Goal: Book appointment/travel/reservation

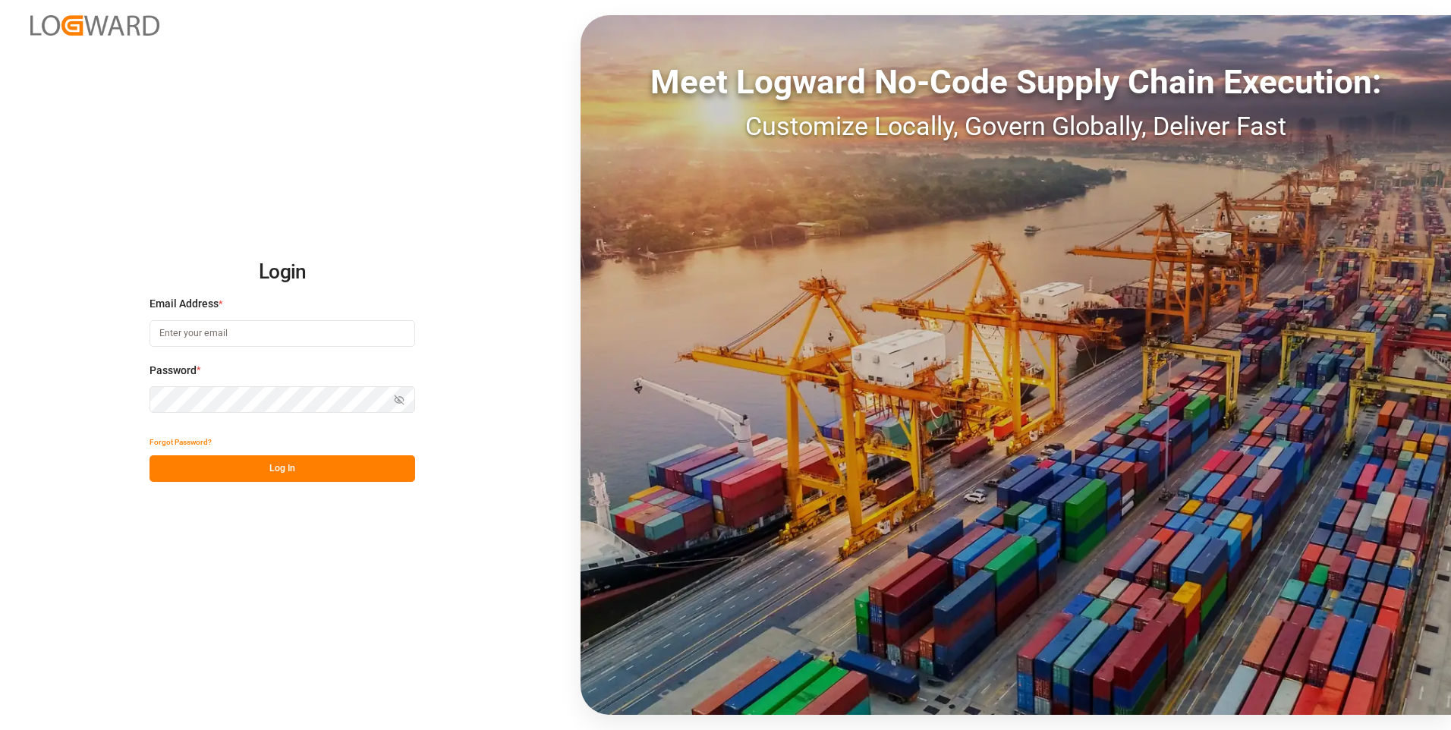
type input "[EMAIL_ADDRESS][DOMAIN_NAME]"
click at [285, 473] on button "Log In" at bounding box center [282, 468] width 266 height 27
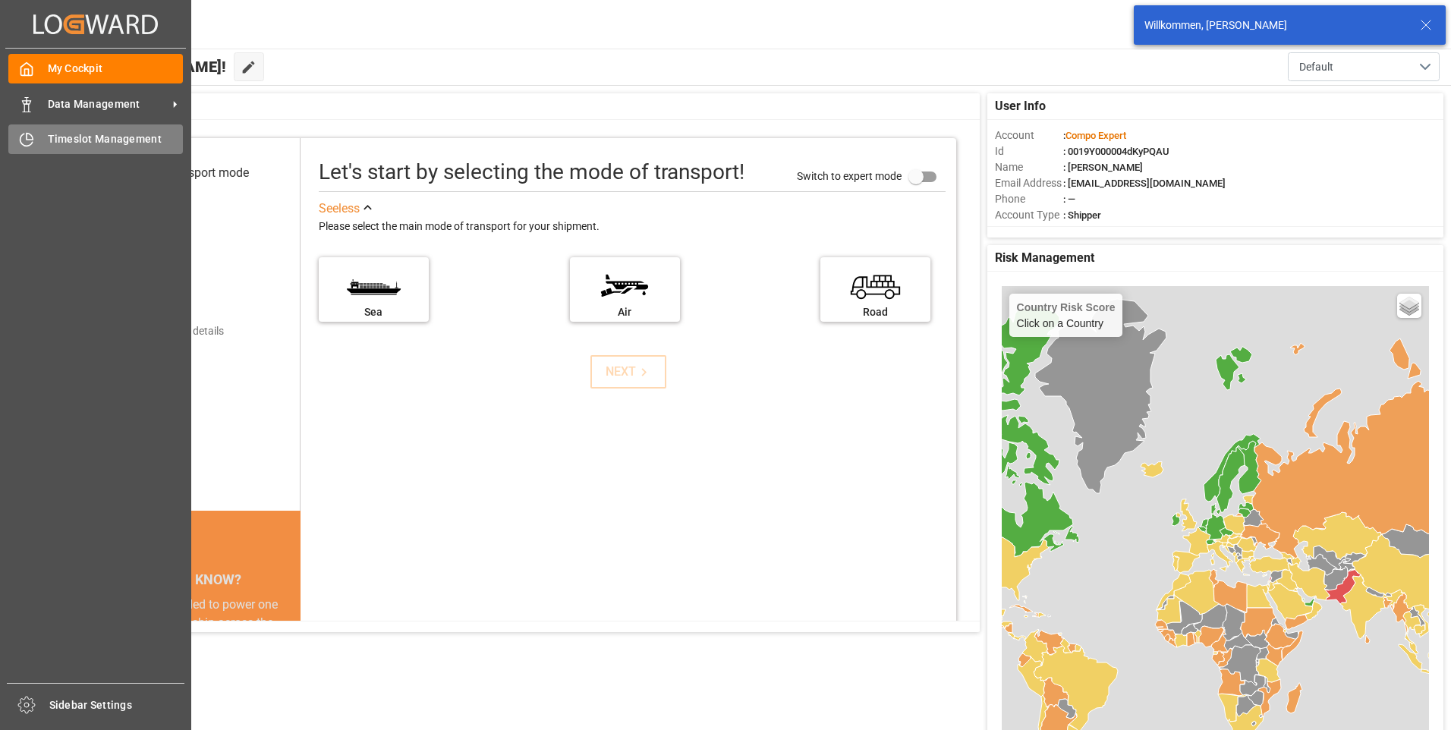
click at [24, 140] on icon at bounding box center [26, 139] width 15 height 15
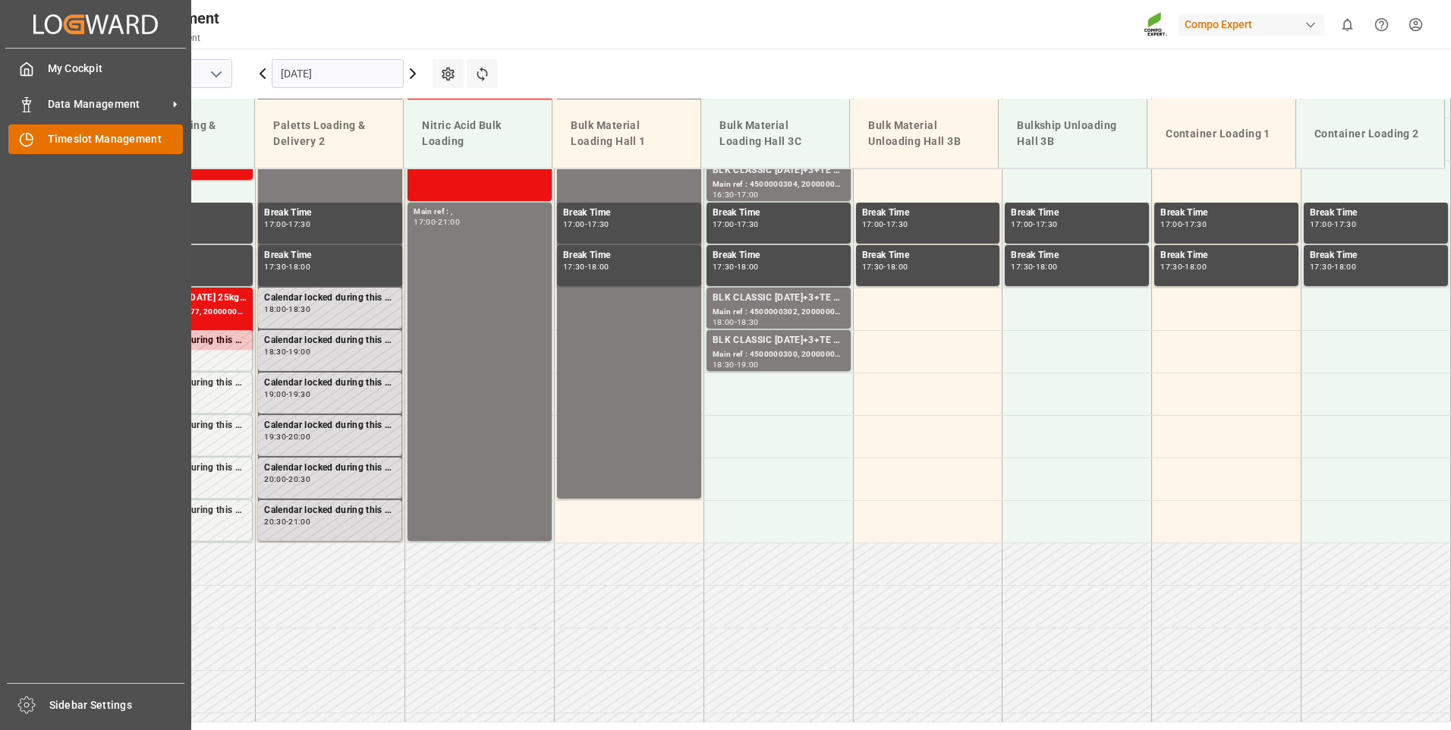
scroll to position [1451, 0]
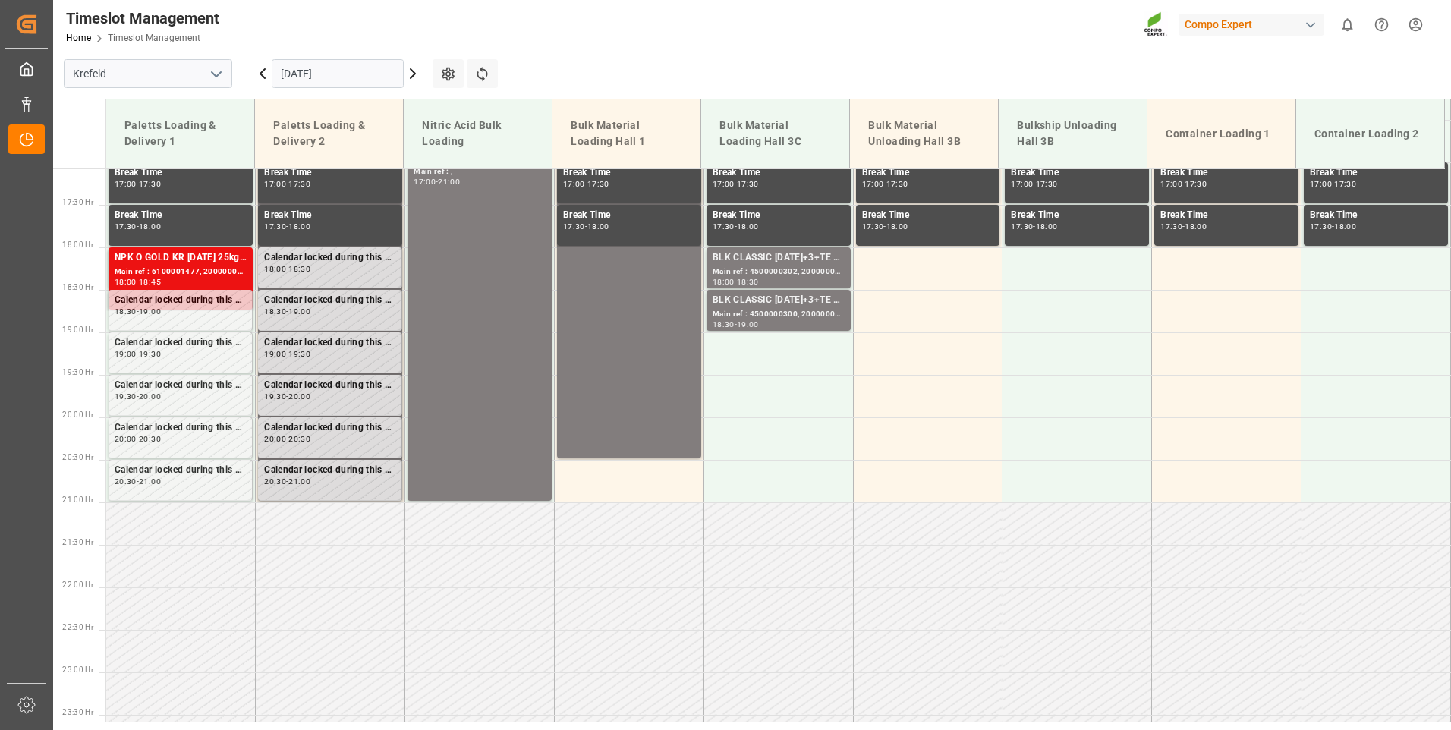
click at [419, 72] on icon at bounding box center [413, 73] width 18 height 18
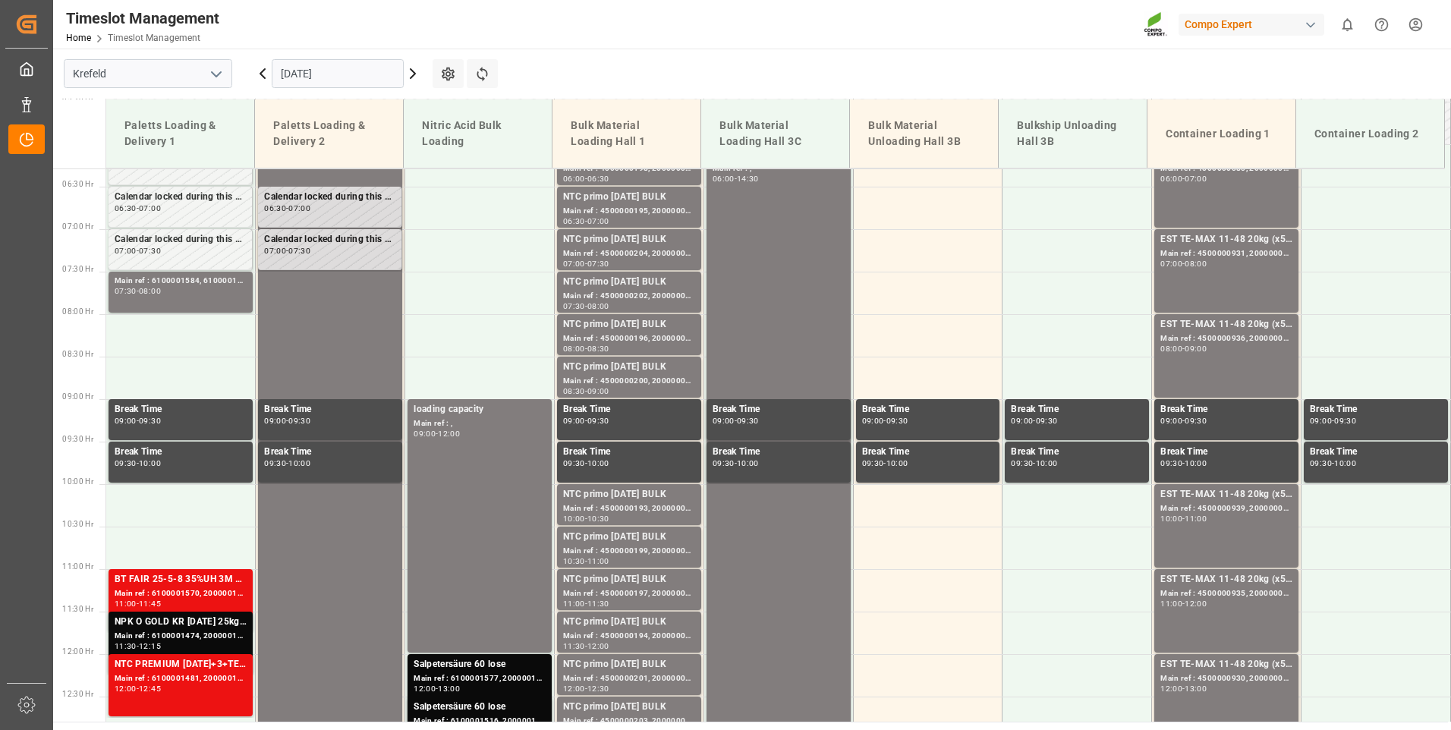
scroll to position [464, 0]
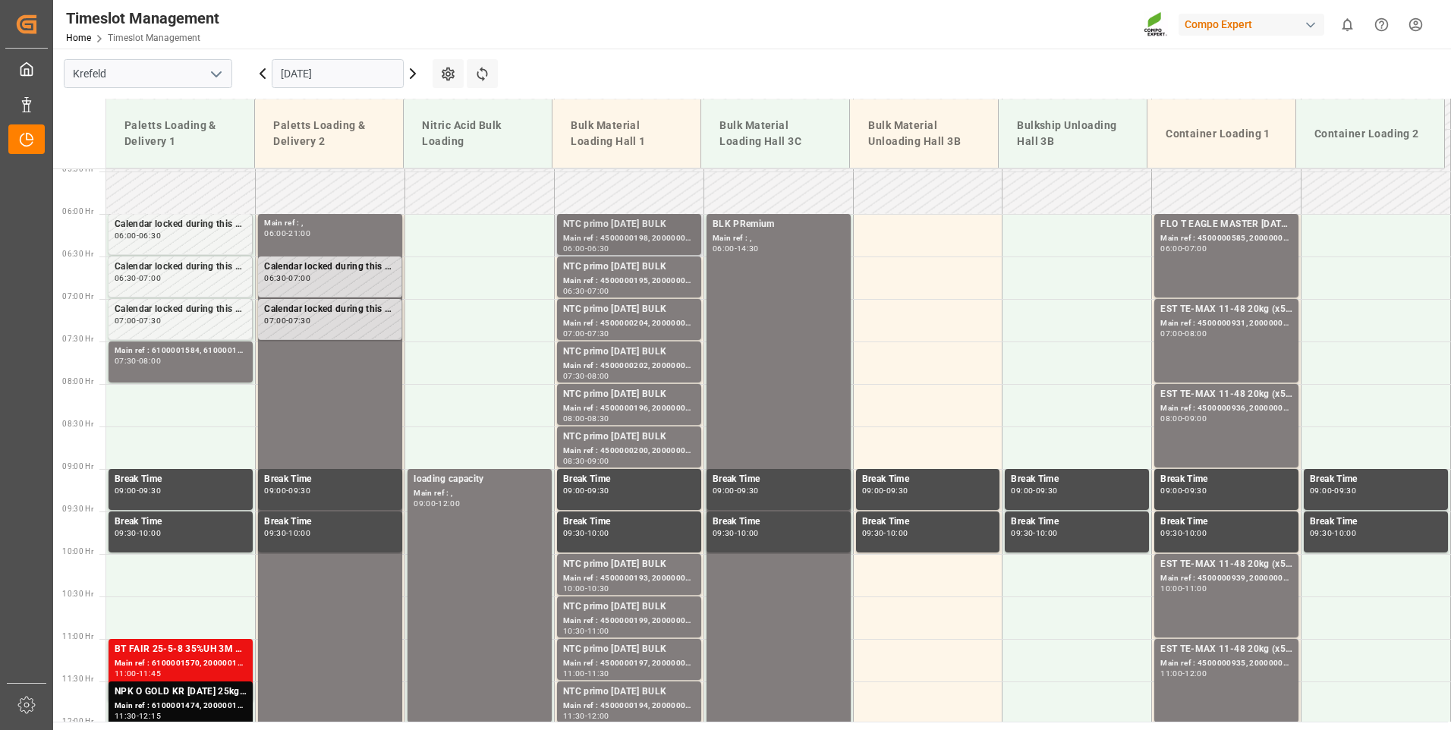
click at [658, 237] on div "Main ref : 4500000198, 2000000032" at bounding box center [629, 238] width 132 height 13
click at [662, 274] on div "NTC primo [DATE] BULK" at bounding box center [629, 266] width 132 height 15
click at [652, 309] on div "NTC primo [DATE] BULK" at bounding box center [629, 309] width 132 height 15
click at [648, 354] on div "NTC primo [DATE] BULK" at bounding box center [629, 351] width 132 height 15
click at [643, 404] on div "Main ref : 4500000196, 2000000032" at bounding box center [629, 408] width 132 height 13
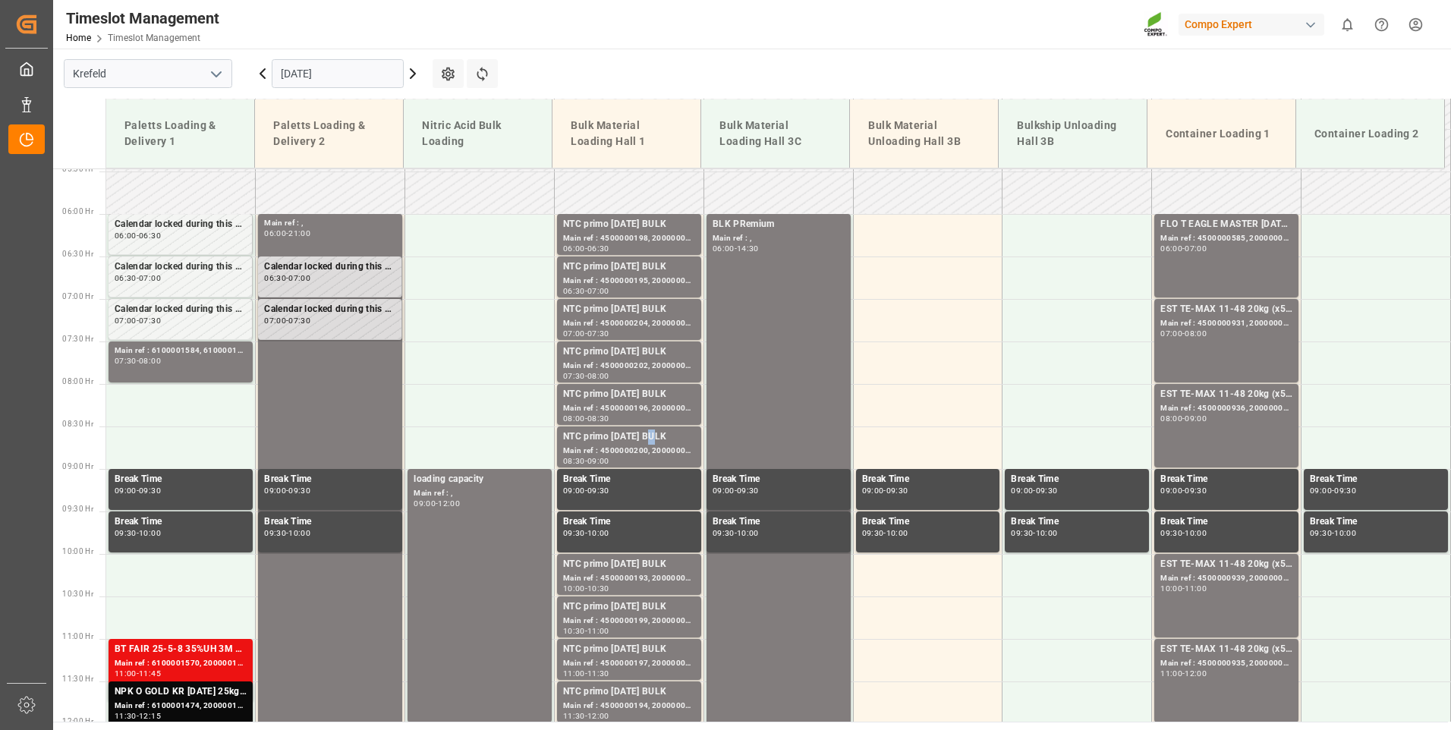
click at [649, 442] on div "NTC primo [DATE] BULK" at bounding box center [629, 436] width 132 height 15
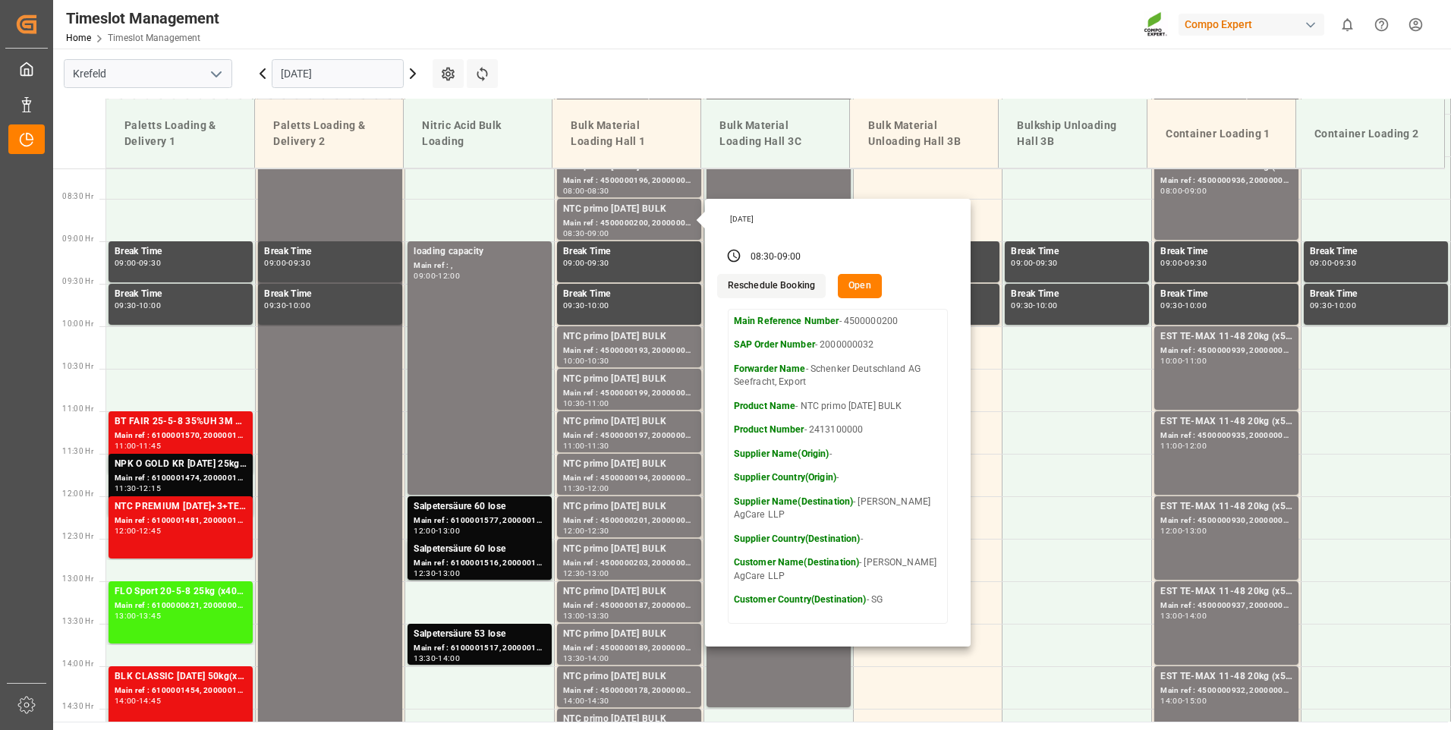
scroll to position [768, 0]
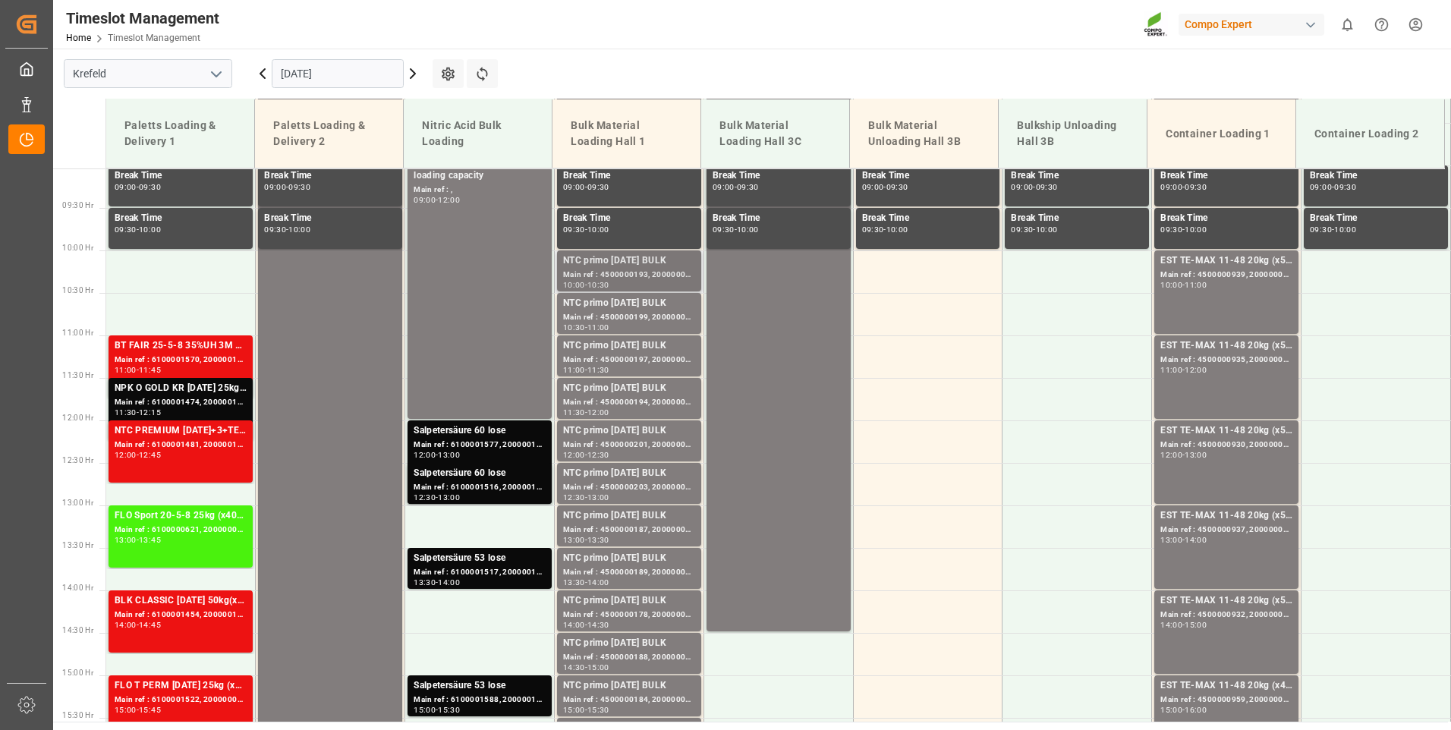
click at [665, 263] on div "NTC primo [DATE] BULK" at bounding box center [629, 260] width 132 height 15
click at [656, 319] on div "Main ref : 4500000199, 2000000032" at bounding box center [629, 317] width 132 height 13
click at [643, 348] on div "NTC primo [DATE] BULK" at bounding box center [629, 345] width 132 height 15
click at [640, 397] on div "Main ref : 4500000194, 2000000032" at bounding box center [629, 402] width 132 height 13
click at [635, 437] on div "NTC primo [DATE] BULK" at bounding box center [629, 430] width 132 height 15
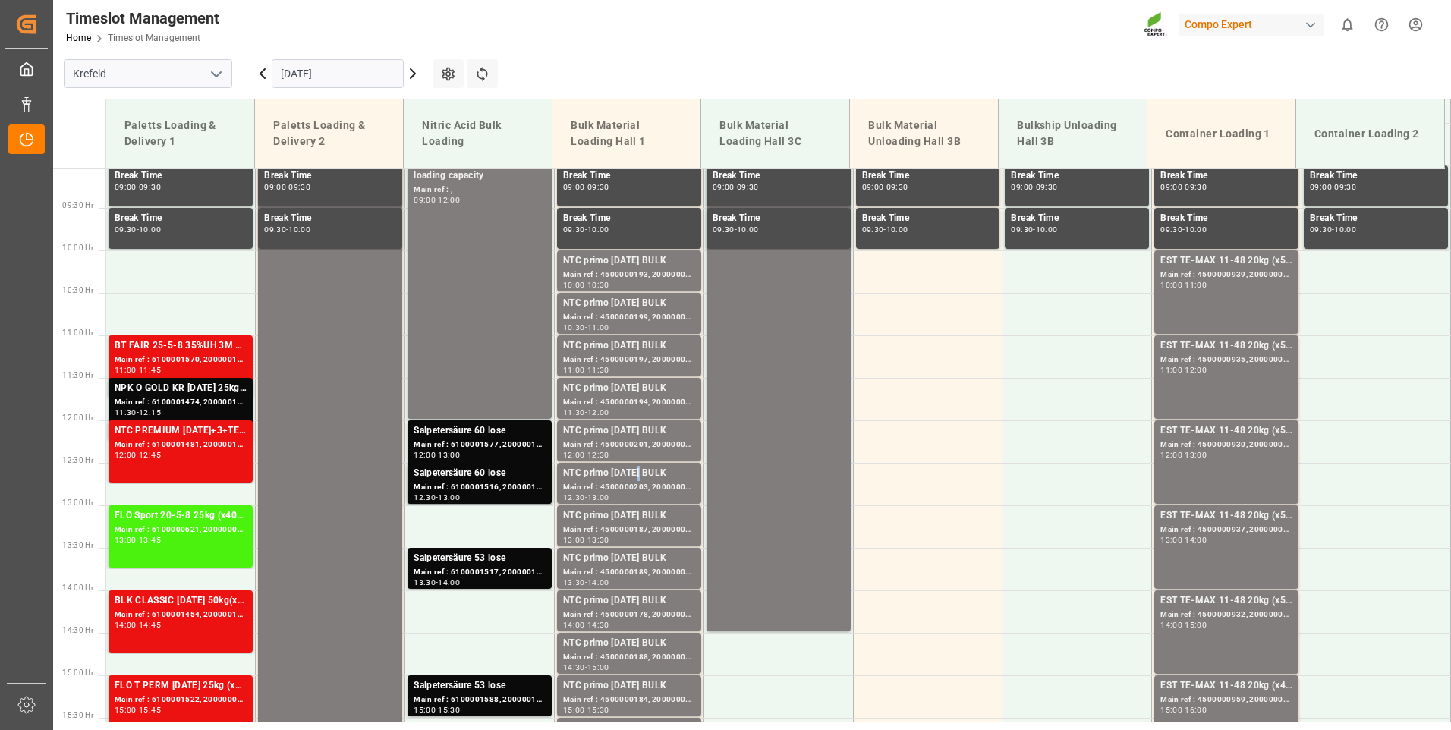
click at [635, 467] on div "NTC primo [DATE] BULK" at bounding box center [629, 473] width 132 height 15
click at [627, 528] on div "Main ref : 4500000187, 2000000017" at bounding box center [629, 529] width 132 height 13
click at [637, 558] on div "NTC primo [DATE] BULK" at bounding box center [629, 558] width 132 height 15
click at [662, 527] on div "Main ref : 4500000187, 2000000017" at bounding box center [629, 529] width 132 height 13
click at [677, 487] on div "Main ref : 4500000203, 2000000032" at bounding box center [629, 487] width 132 height 13
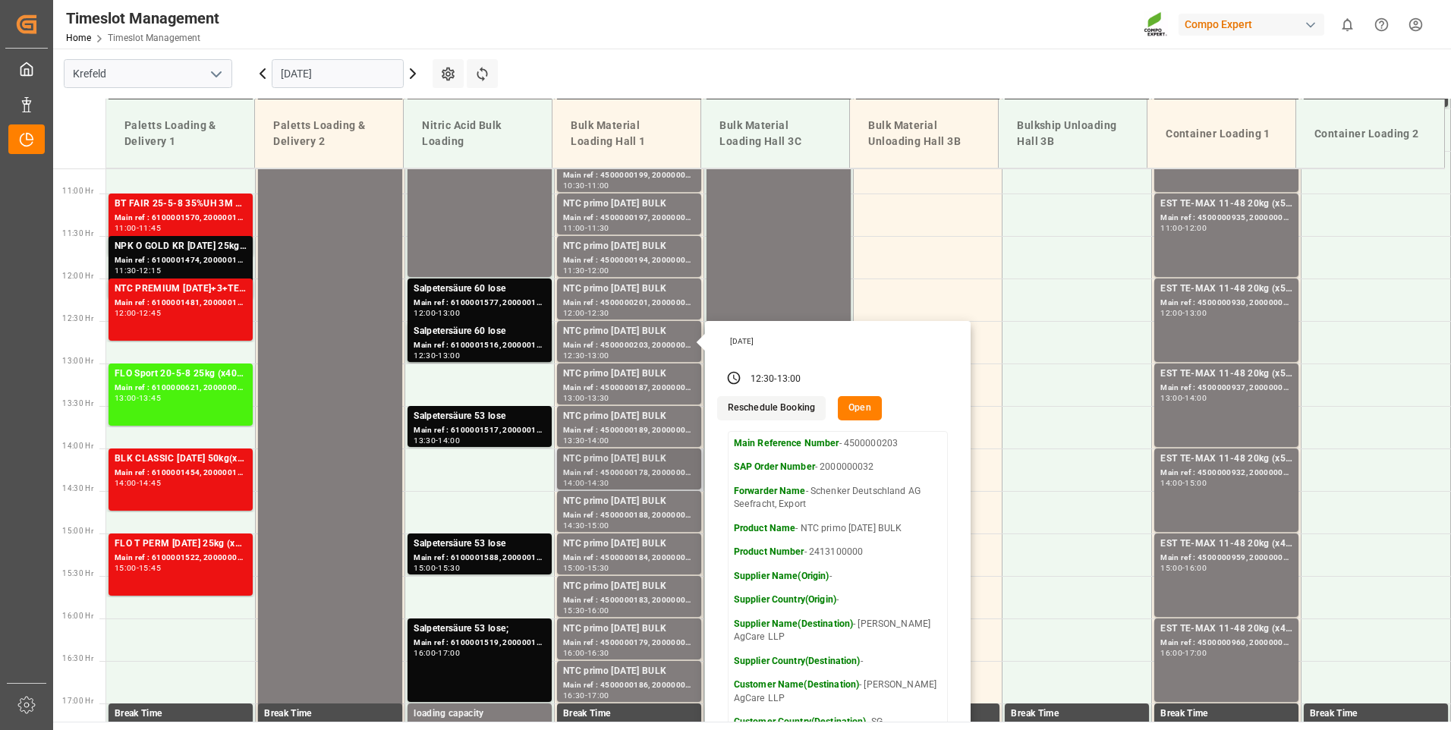
scroll to position [995, 0]
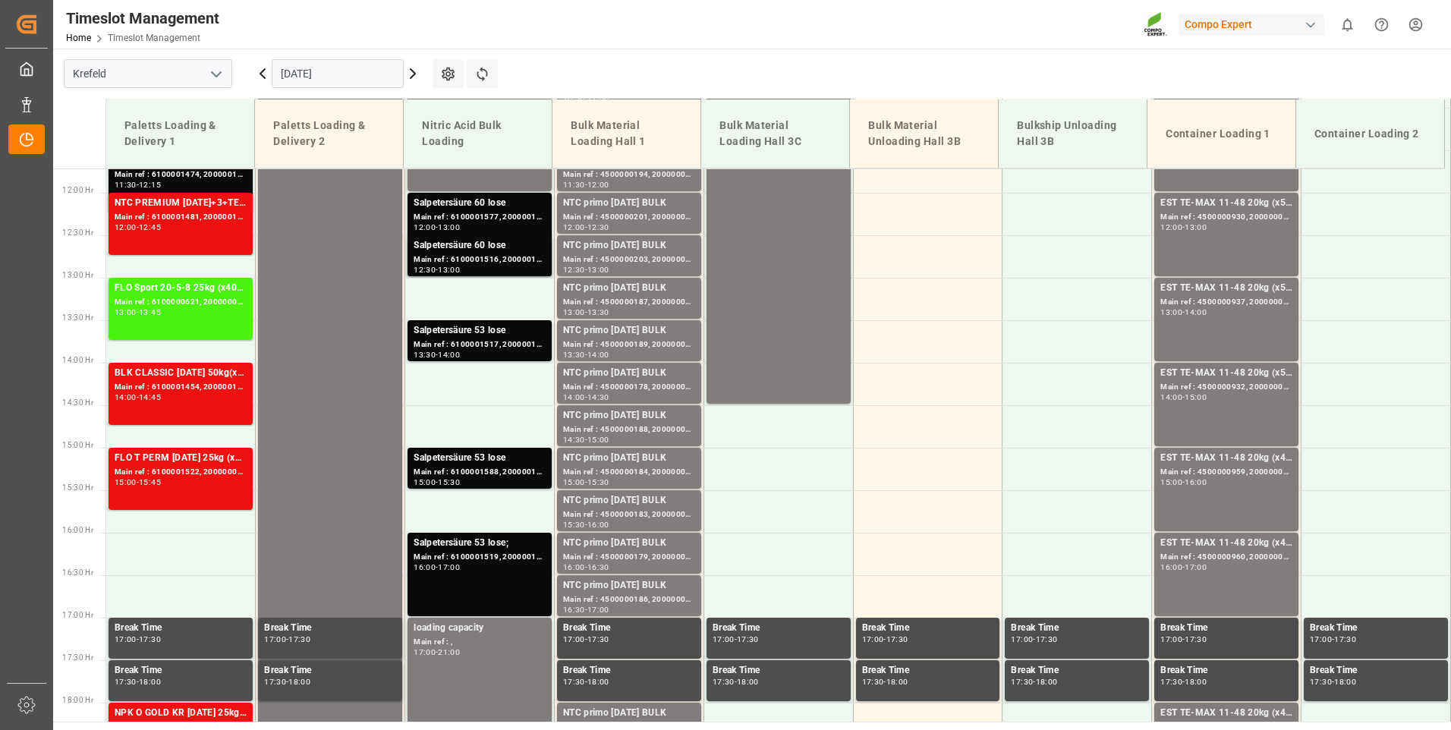
click at [656, 289] on div "NTC primo [DATE] BULK" at bounding box center [629, 288] width 132 height 15
click at [645, 351] on div "Main ref : 4500000189, 2000000017" at bounding box center [629, 344] width 132 height 13
click at [648, 375] on div "NTC primo [DATE] BULK" at bounding box center [629, 373] width 132 height 15
click at [658, 429] on div "Main ref : 4500000188, 2000000017" at bounding box center [629, 429] width 132 height 13
click at [662, 469] on div "Main ref : 4500000184, 2000000017" at bounding box center [629, 472] width 132 height 13
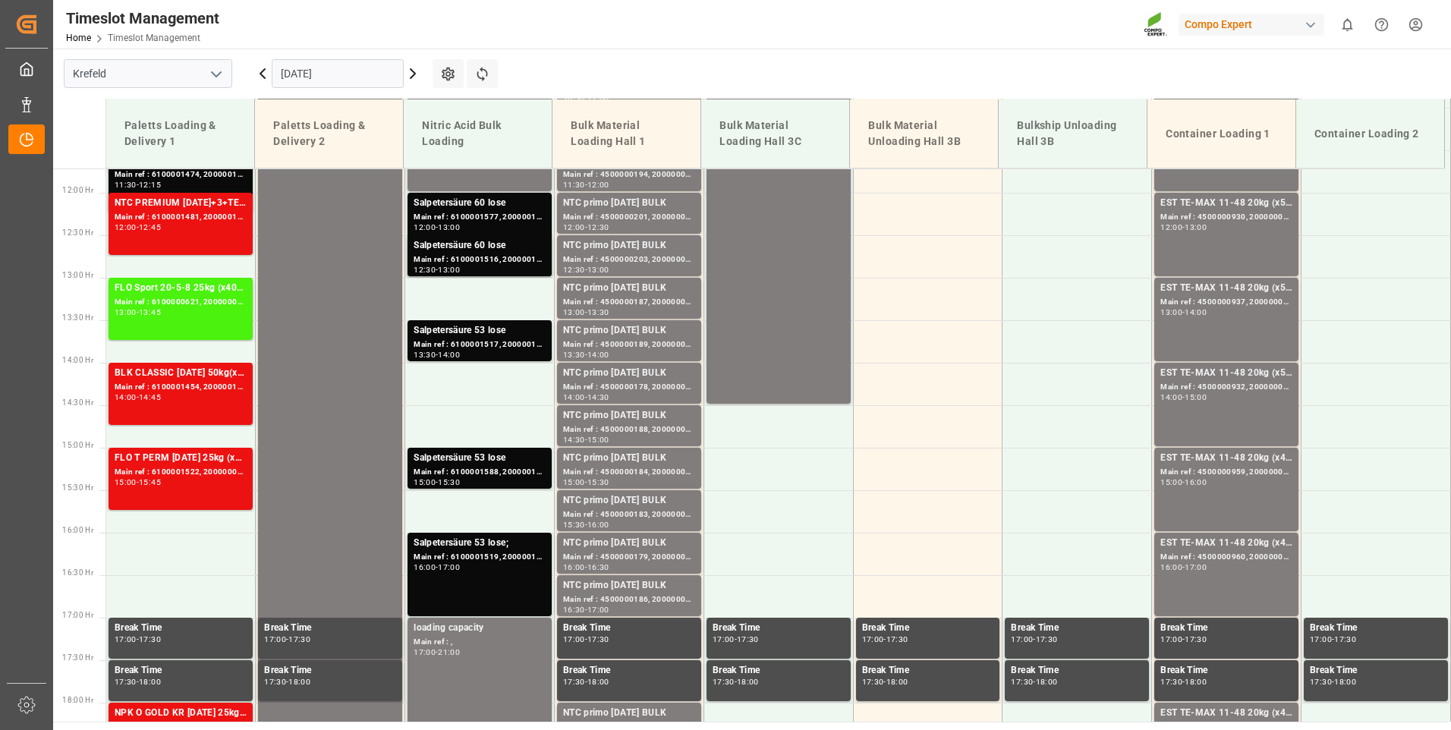
click at [657, 502] on div "NTC primo [DATE] BULK" at bounding box center [629, 500] width 132 height 15
click at [665, 541] on div "NTC primo [DATE] BULK" at bounding box center [629, 543] width 132 height 15
click at [665, 588] on div "NTC primo [DATE] BULK" at bounding box center [629, 585] width 132 height 15
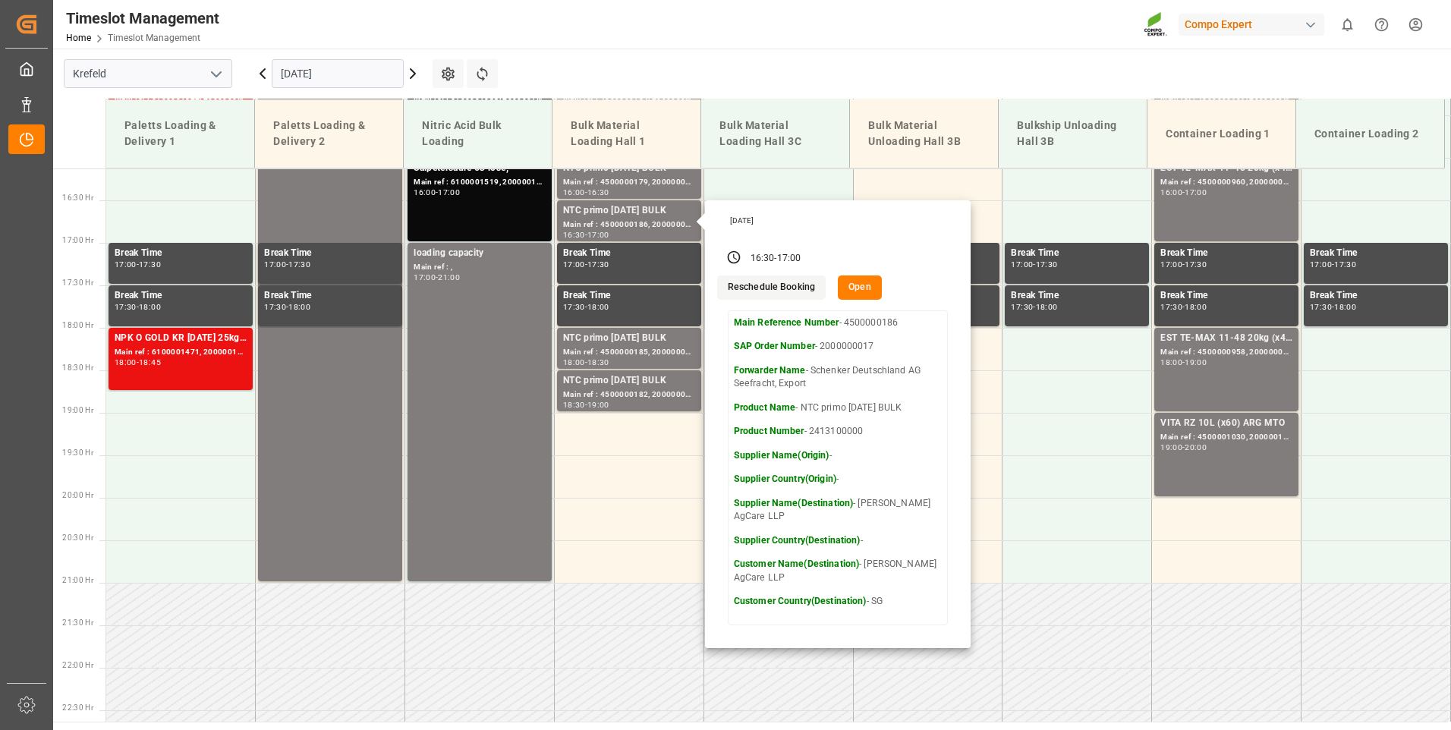
scroll to position [1375, 0]
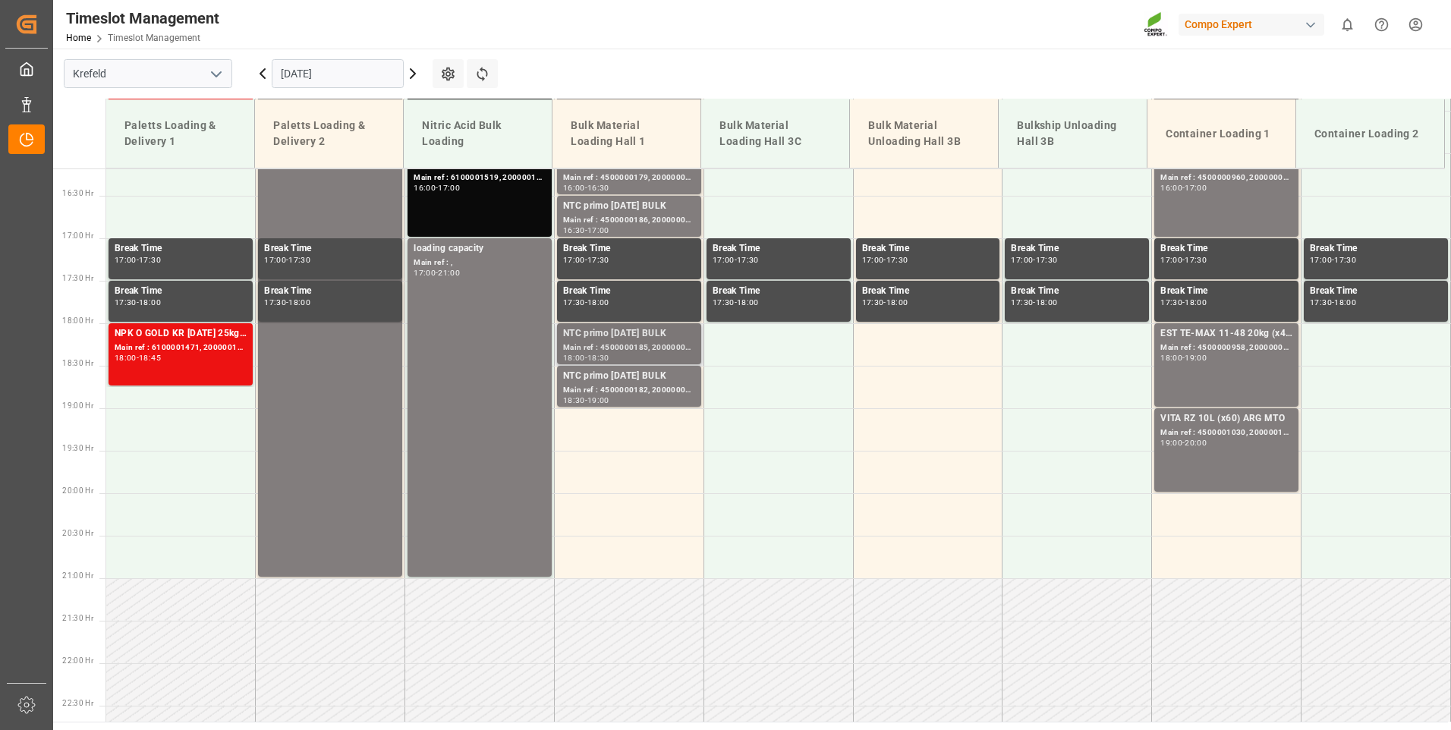
click at [658, 335] on div "NTC primo [DATE] BULK" at bounding box center [629, 333] width 132 height 15
click at [649, 380] on div "NTC primo [DATE] BULK" at bounding box center [629, 376] width 132 height 15
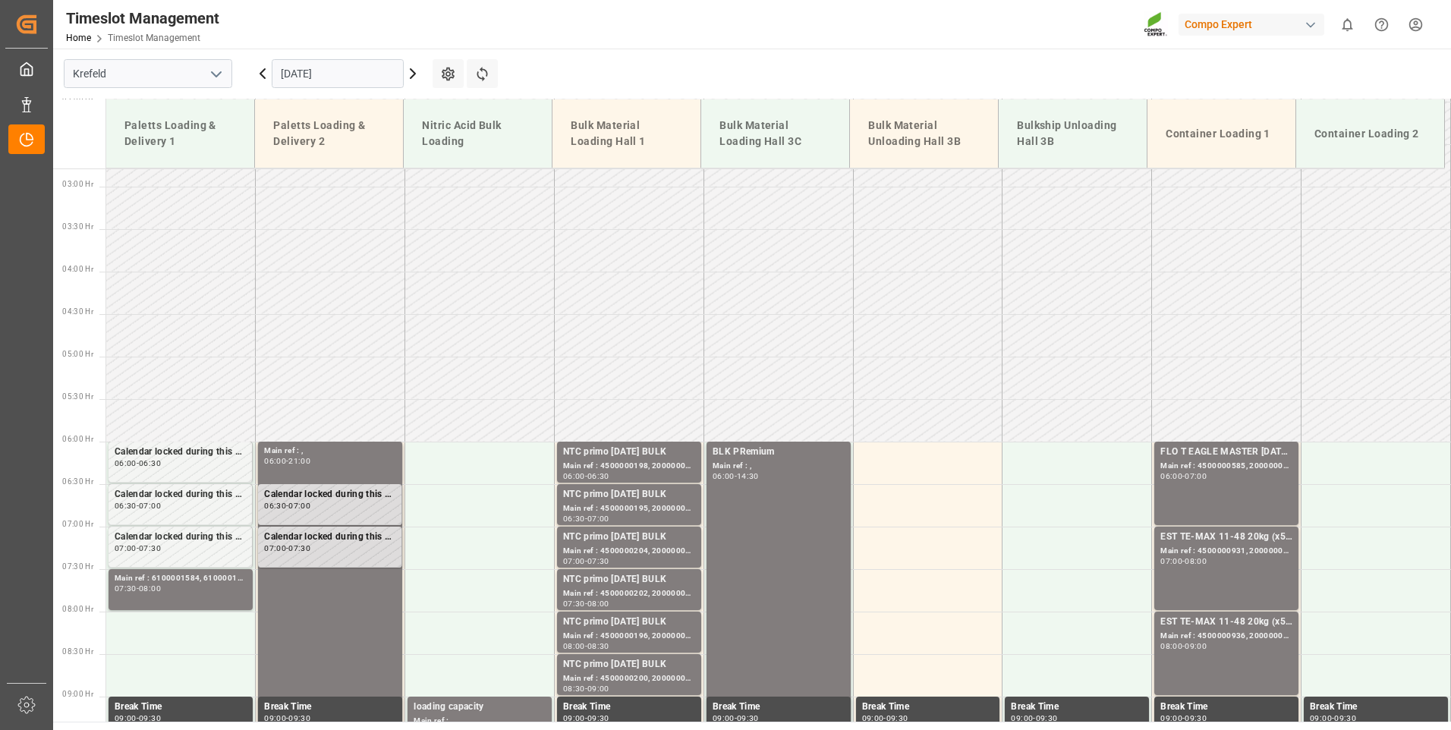
scroll to position [388, 0]
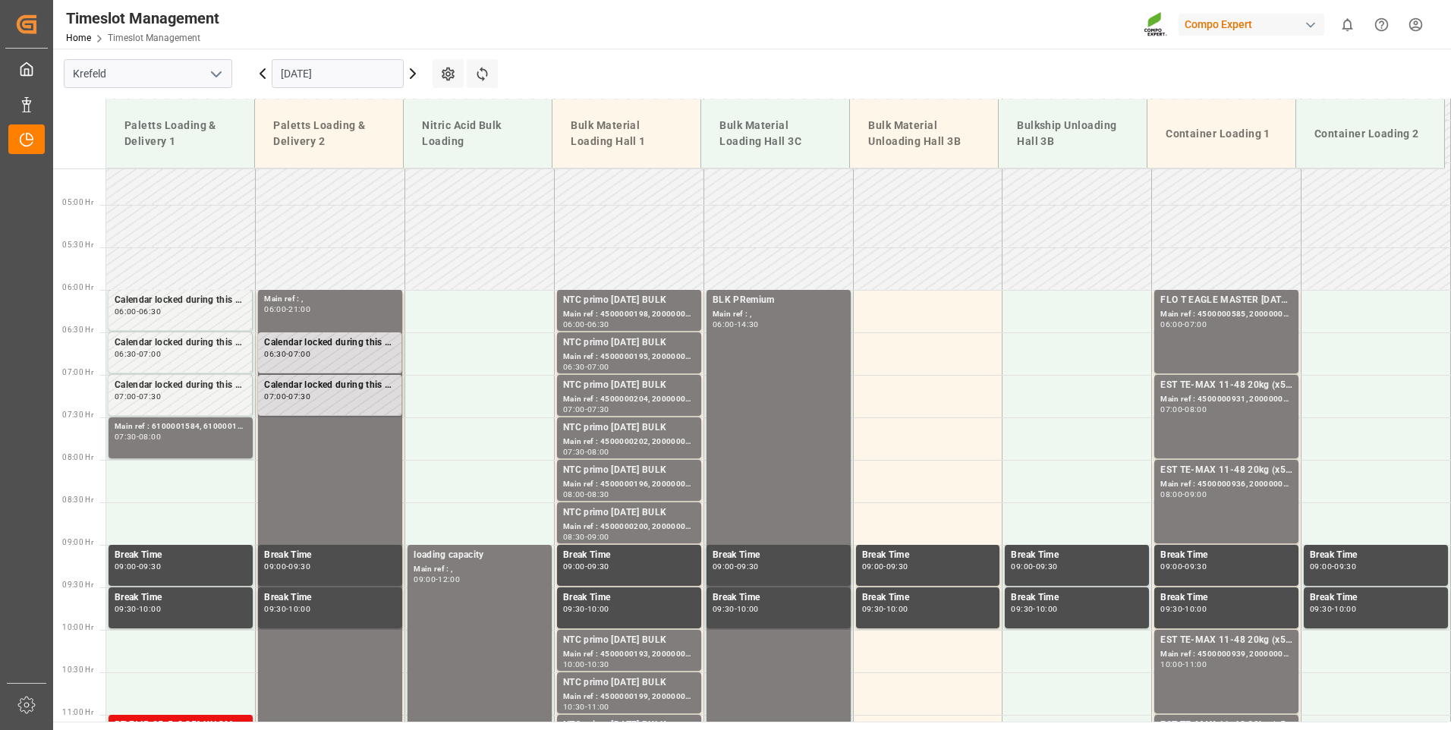
click at [1206, 406] on div "08:00" at bounding box center [1195, 409] width 22 height 7
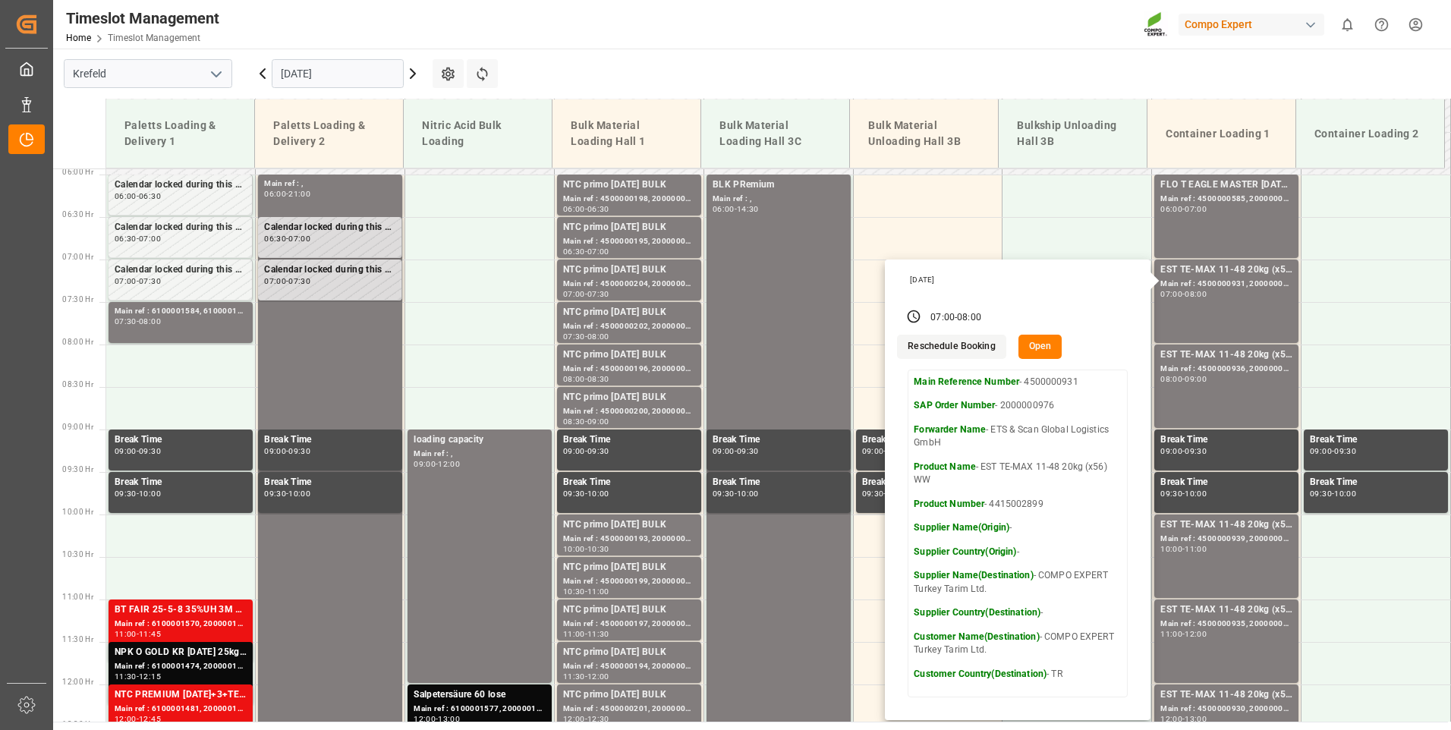
scroll to position [540, 0]
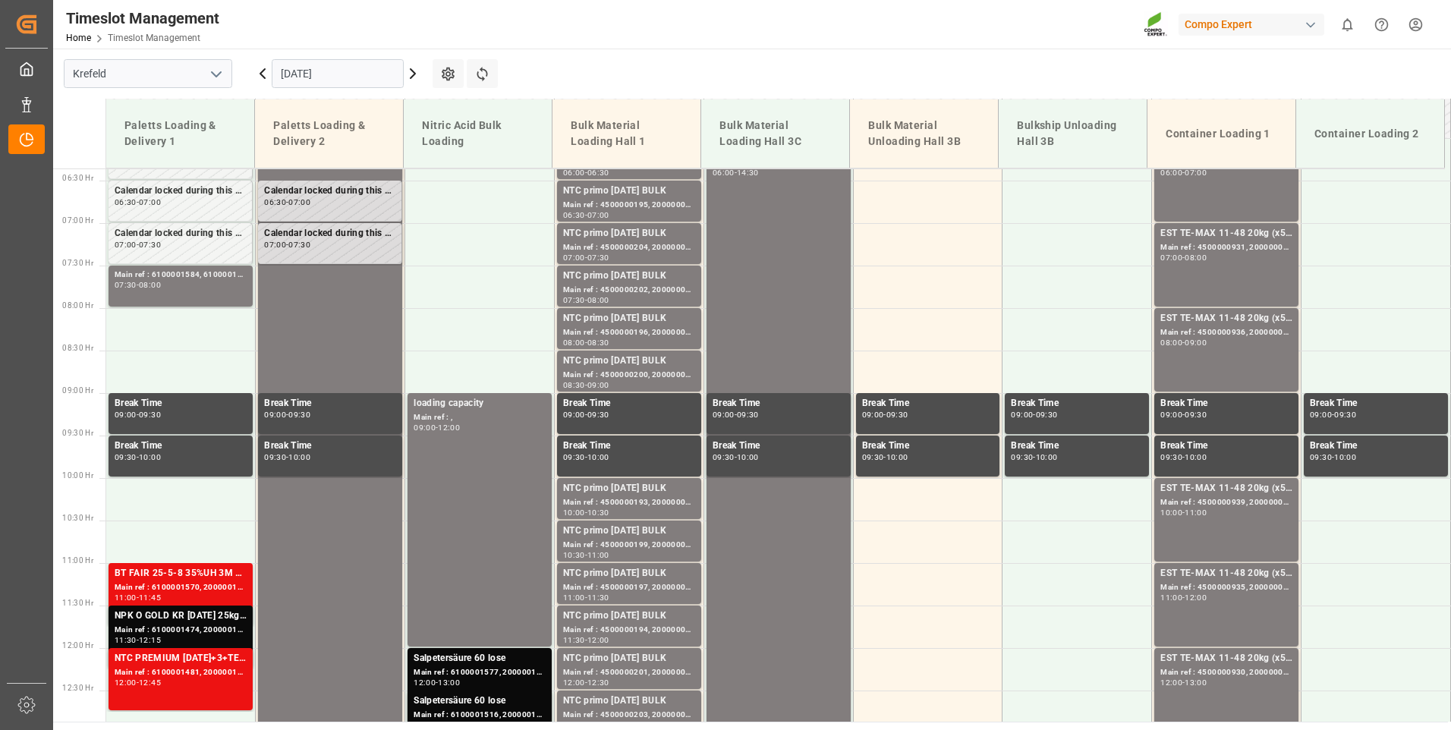
click at [1209, 337] on div "Main ref : 4500000936, 2000000976" at bounding box center [1226, 332] width 132 height 13
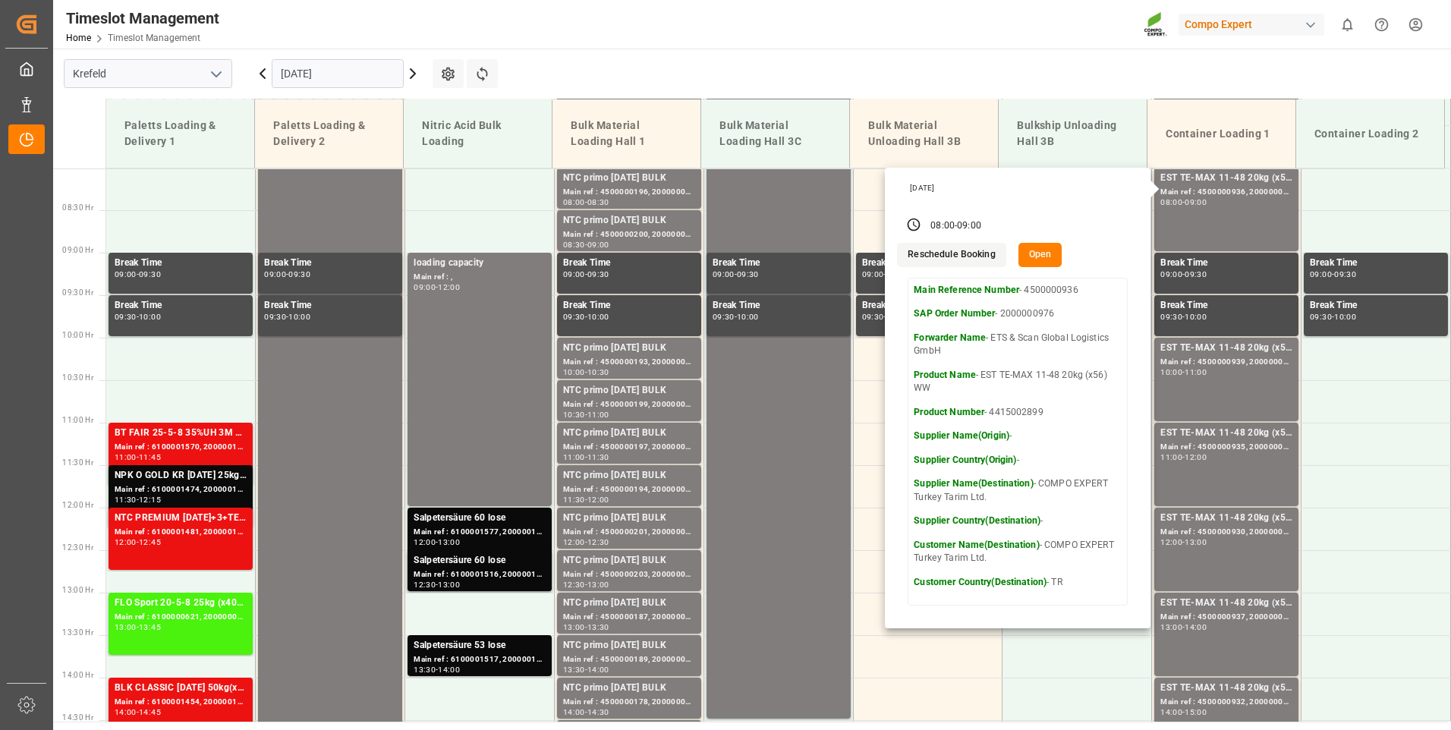
scroll to position [692, 0]
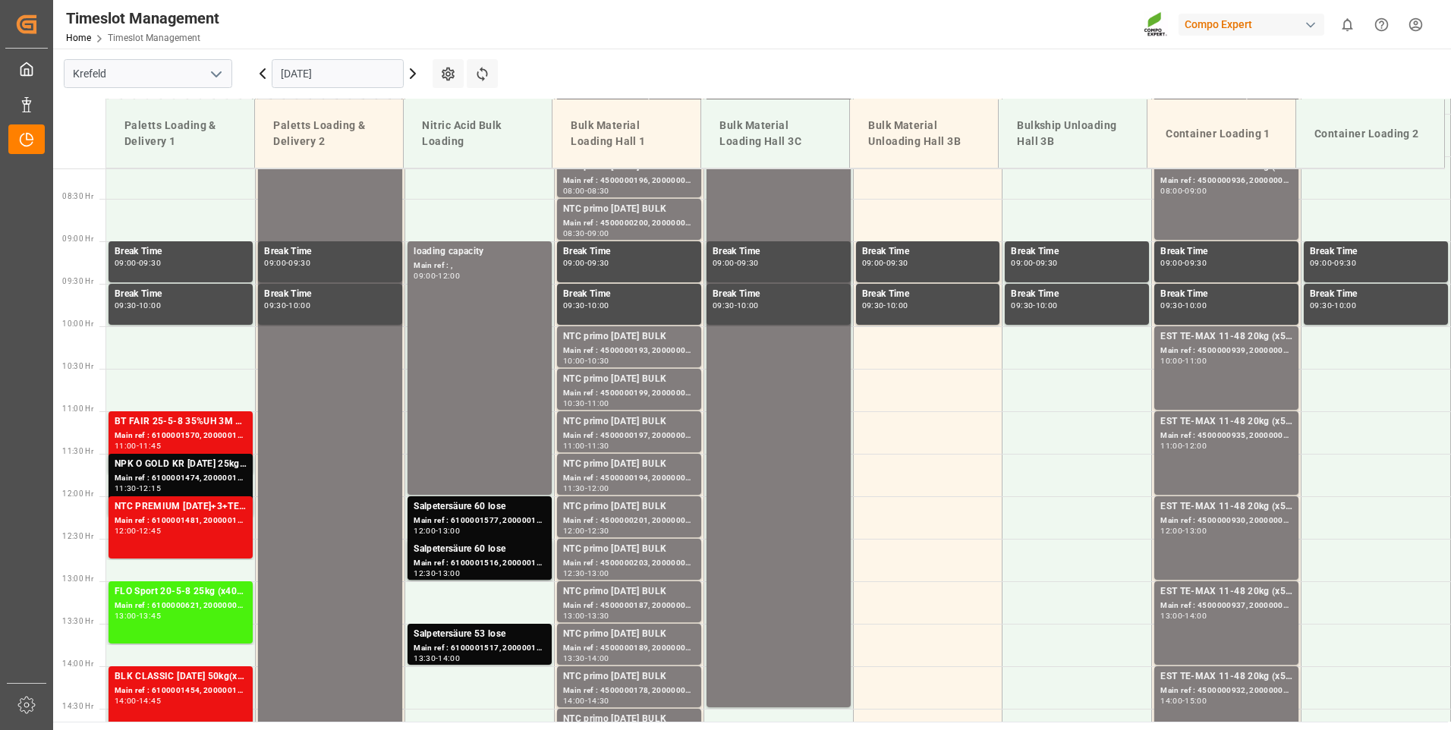
click at [1206, 354] on div "Main ref : 4500000939, 2000000976" at bounding box center [1226, 350] width 132 height 13
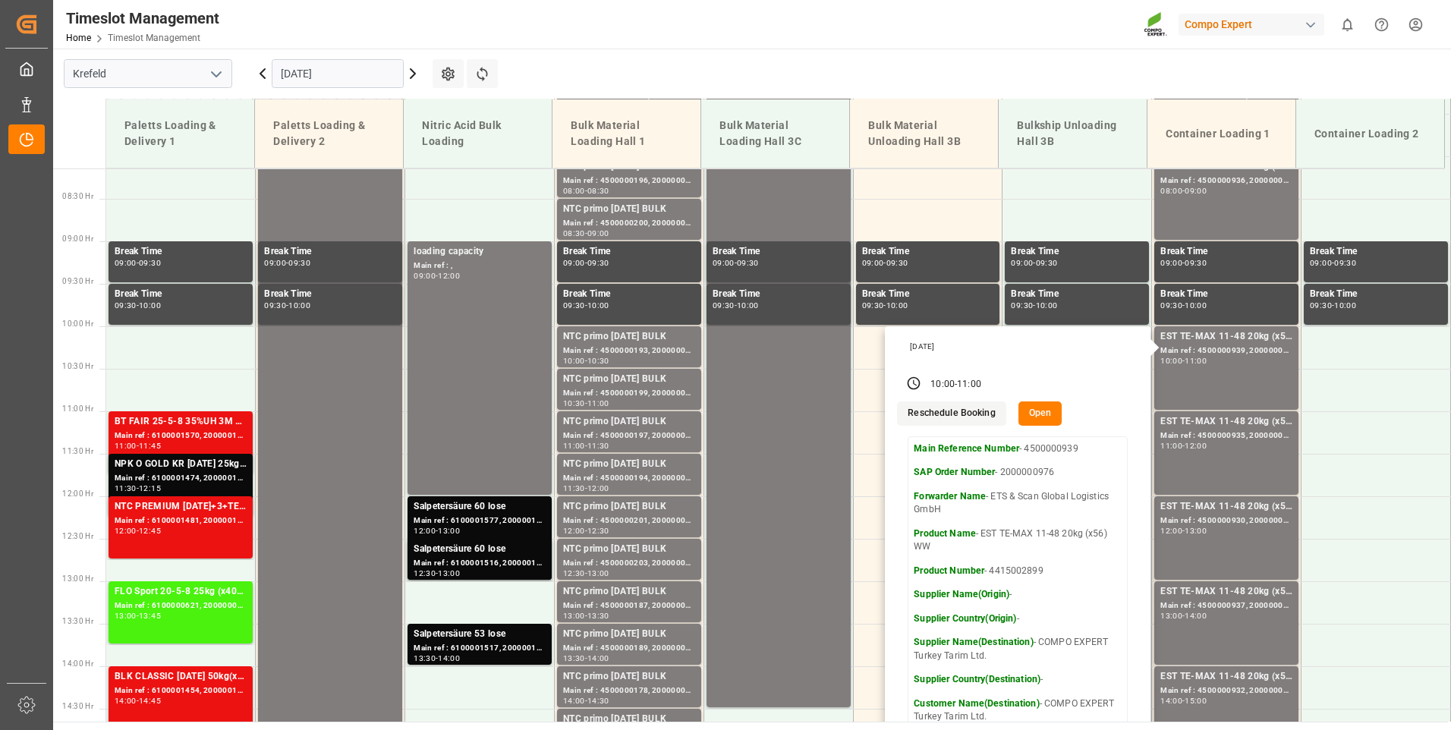
scroll to position [768, 0]
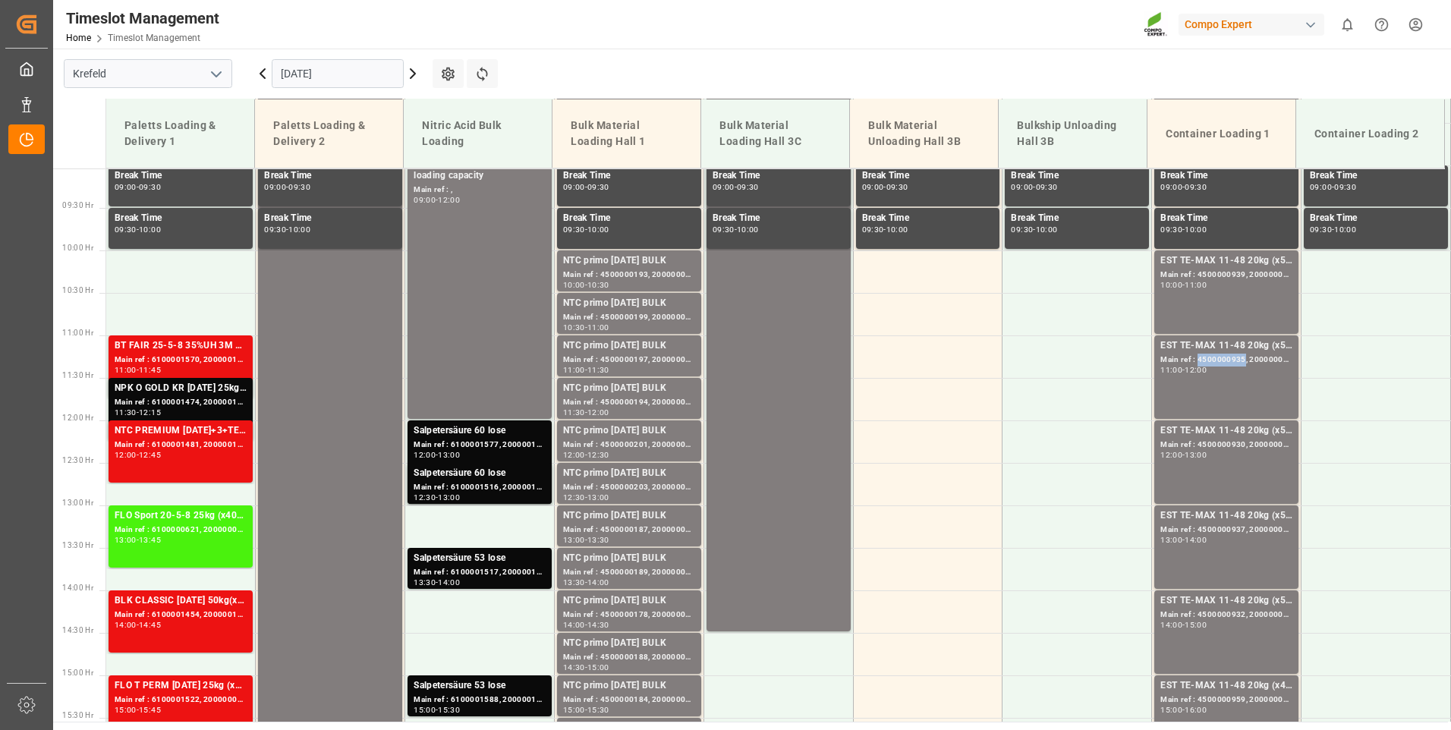
click at [1207, 364] on div "Main ref : 4500000935, 2000000976" at bounding box center [1226, 360] width 132 height 13
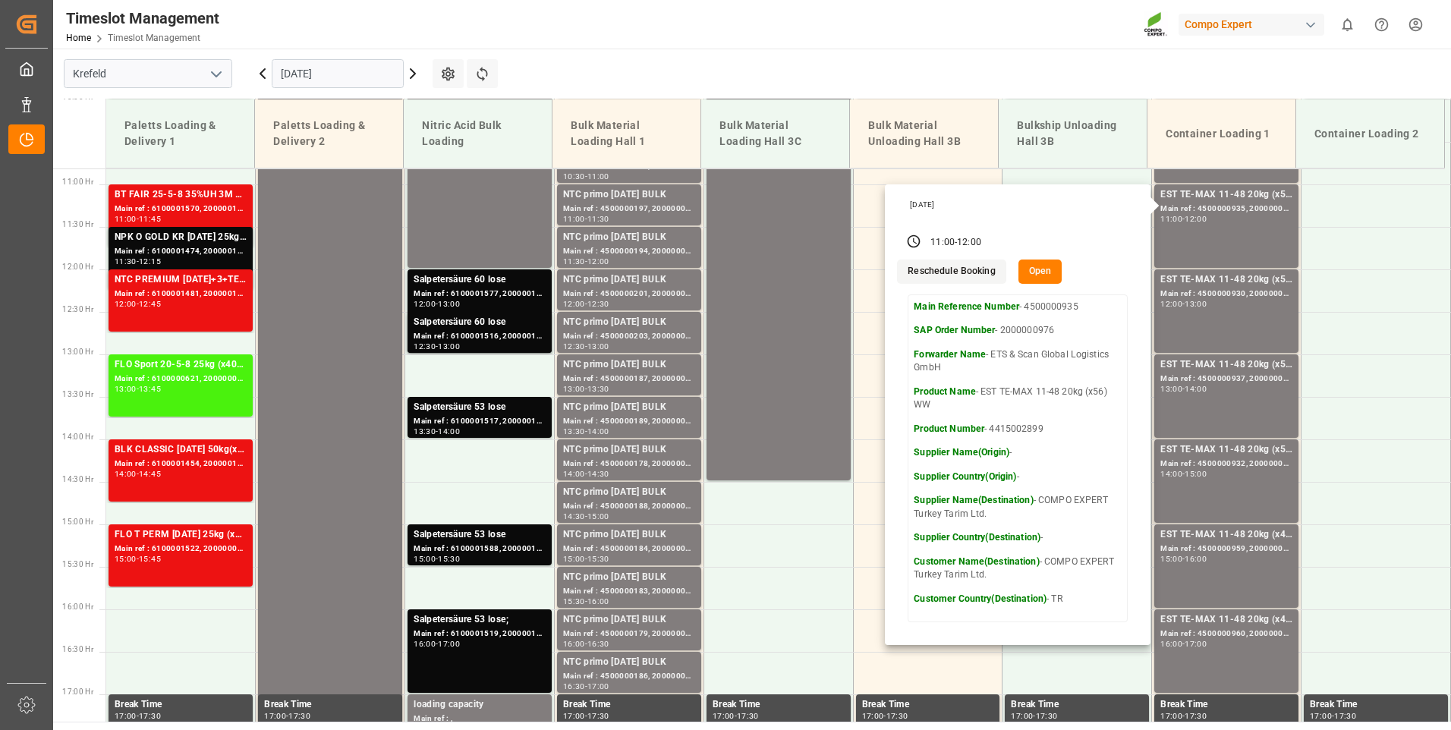
scroll to position [920, 0]
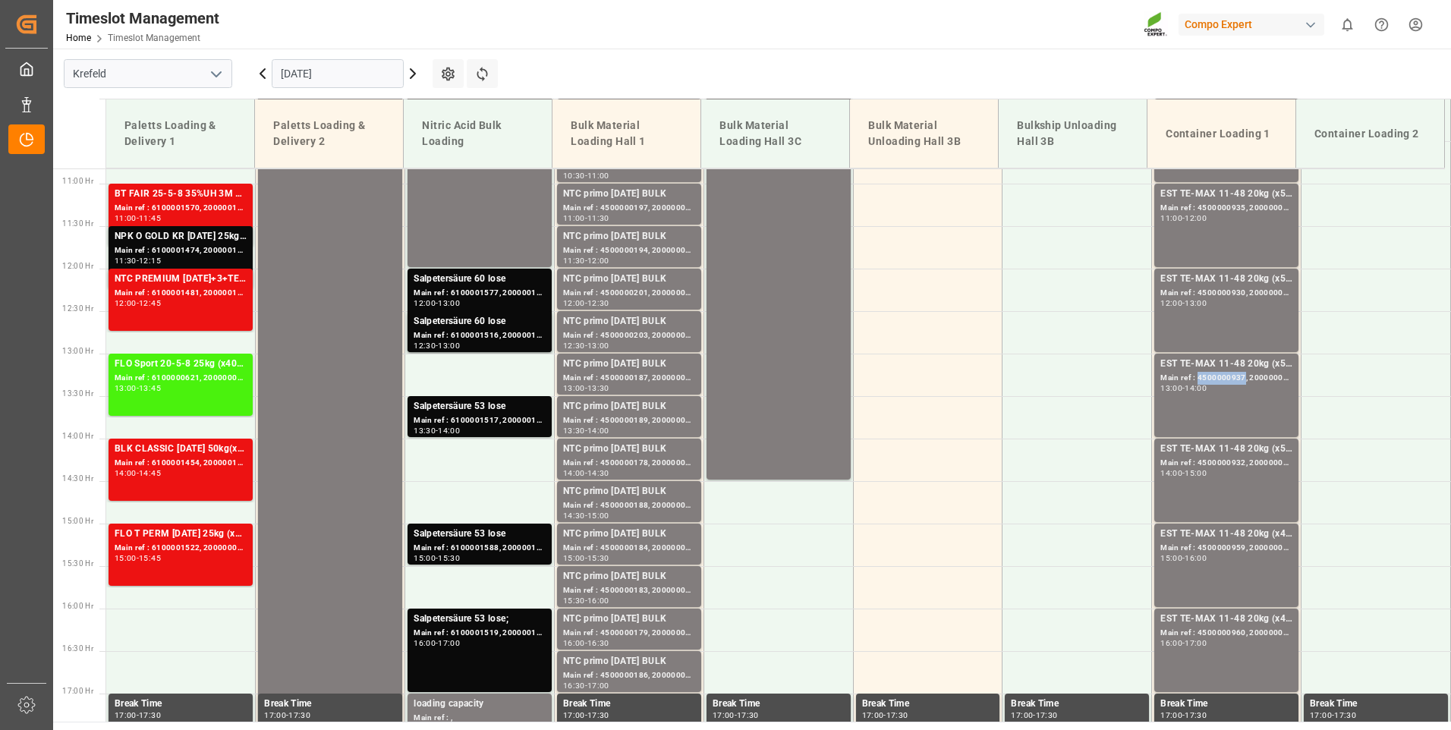
click at [1212, 373] on div "Main ref : 4500000937, 2000000976" at bounding box center [1226, 378] width 132 height 13
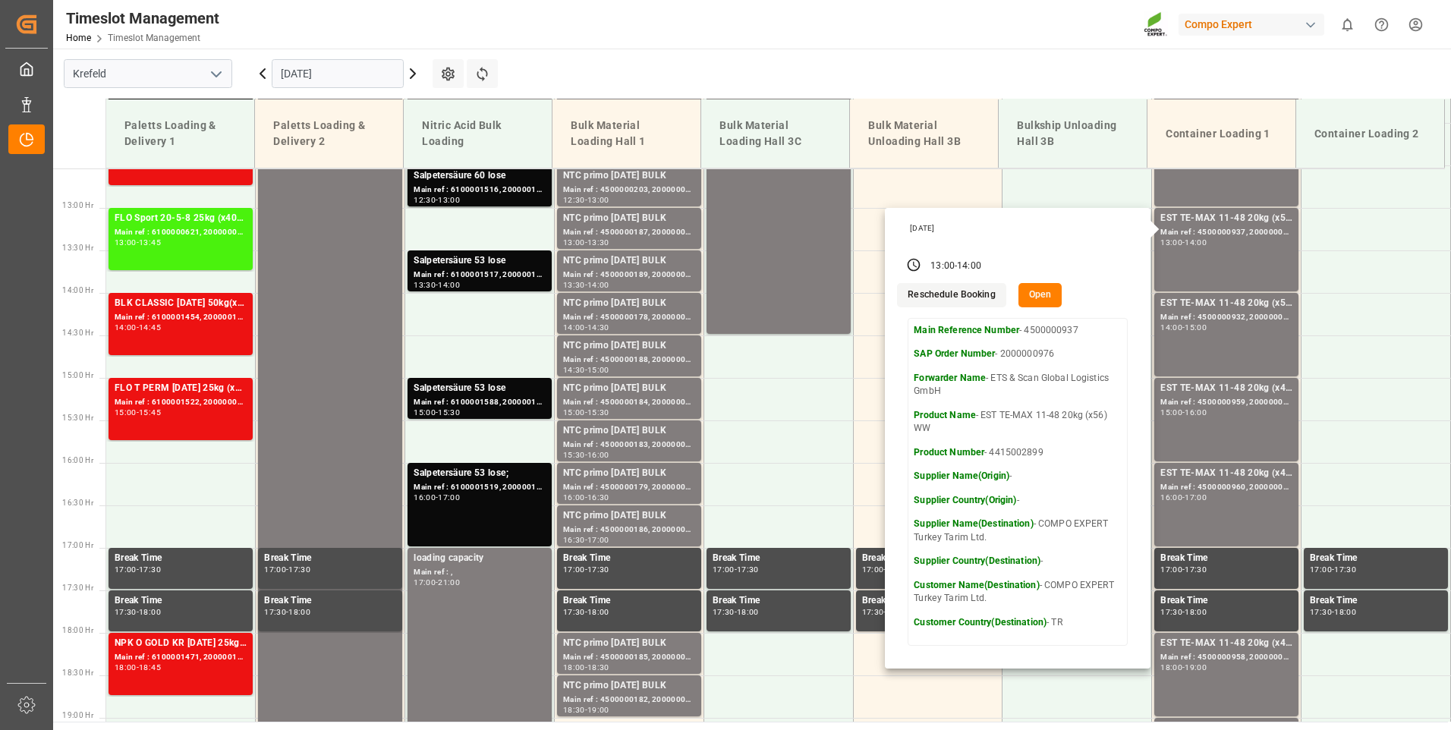
scroll to position [1071, 0]
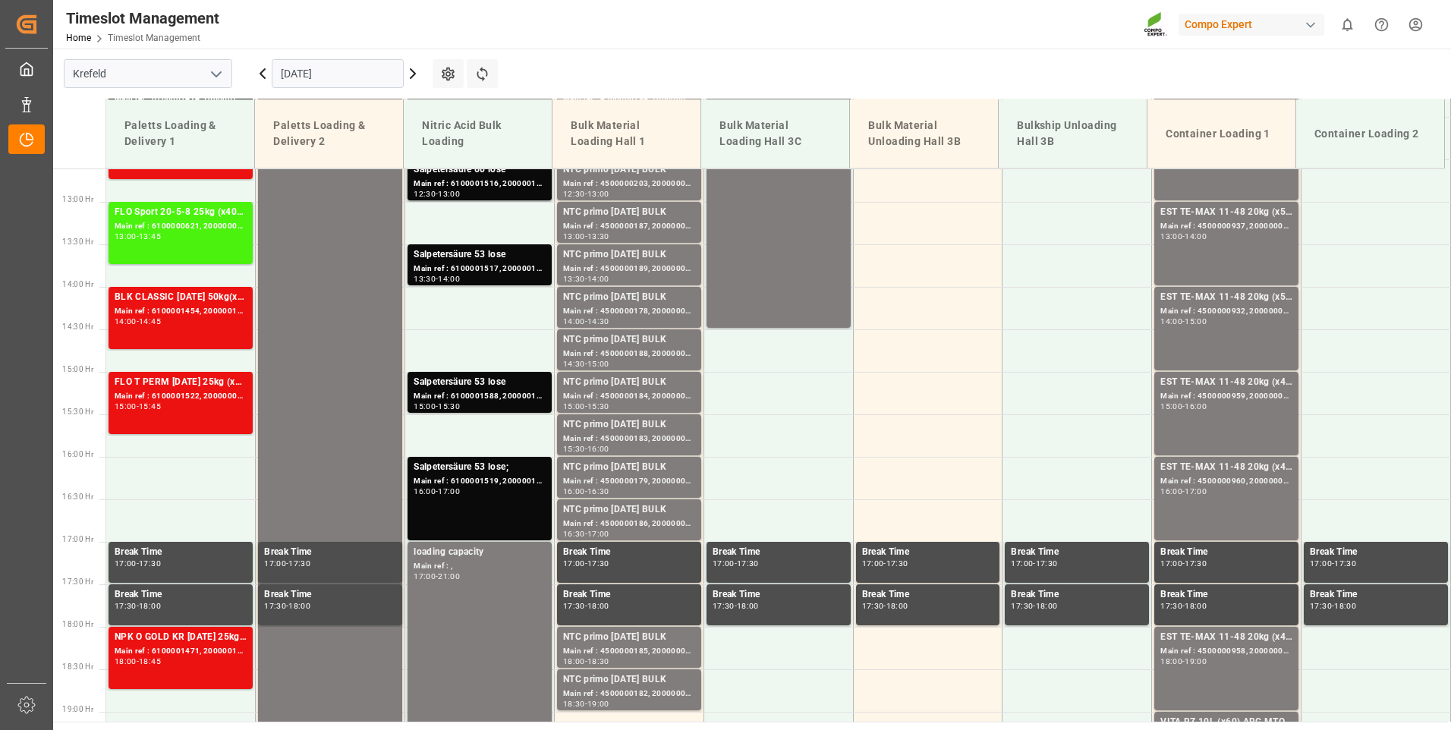
click at [1222, 328] on div "EST TE-MAX 11-48 20kg (x56) WW Main ref : 4500000932, 2000000976 14:00 - 15:00" at bounding box center [1226, 328] width 132 height 77
click at [1211, 396] on div "Main ref : 4500000959, 2000000379" at bounding box center [1226, 396] width 132 height 13
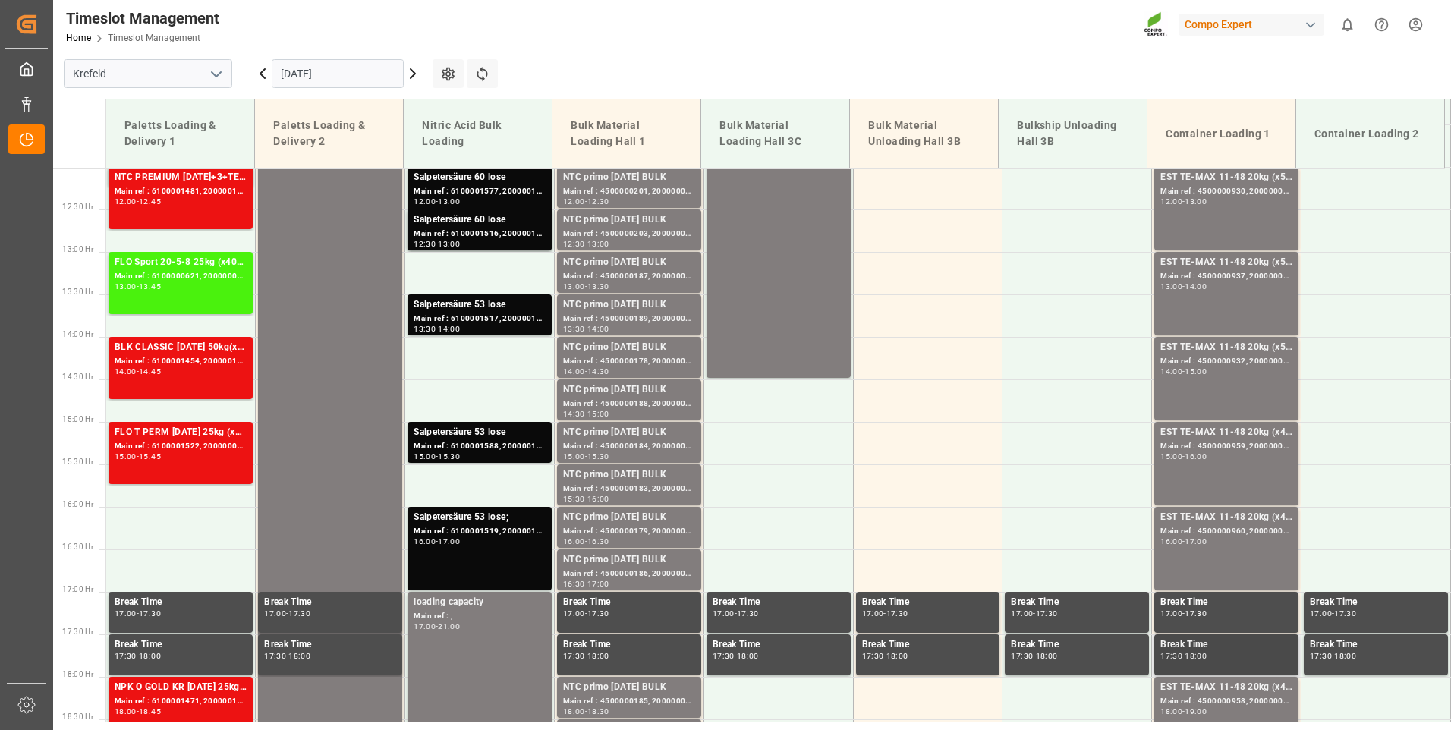
scroll to position [995, 0]
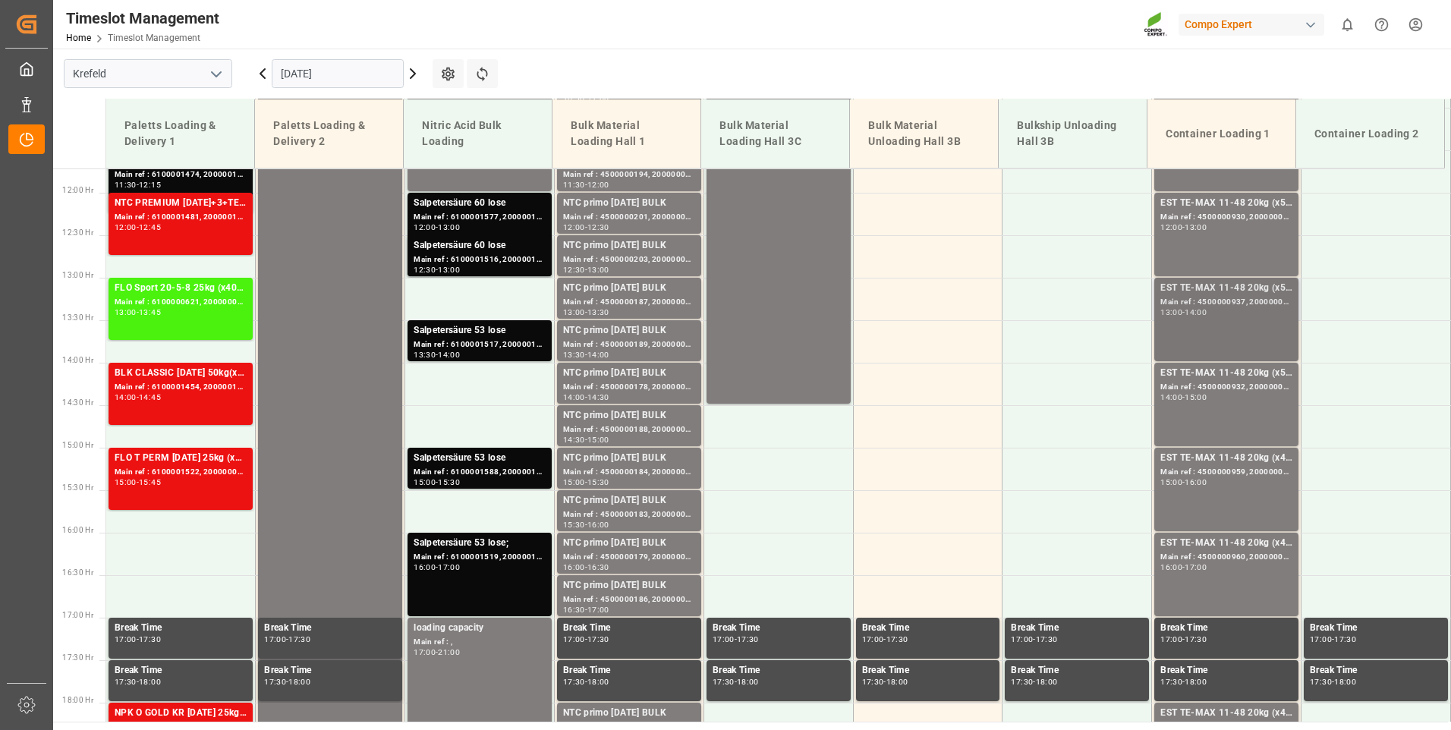
click at [1227, 338] on div "EST TE-MAX 11-48 20kg (x56) WW Main ref : 4500000937, 2000000976 13:00 - 14:00" at bounding box center [1226, 319] width 132 height 77
click at [1208, 303] on div "Main ref : 4500000937, 2000000976" at bounding box center [1226, 302] width 132 height 13
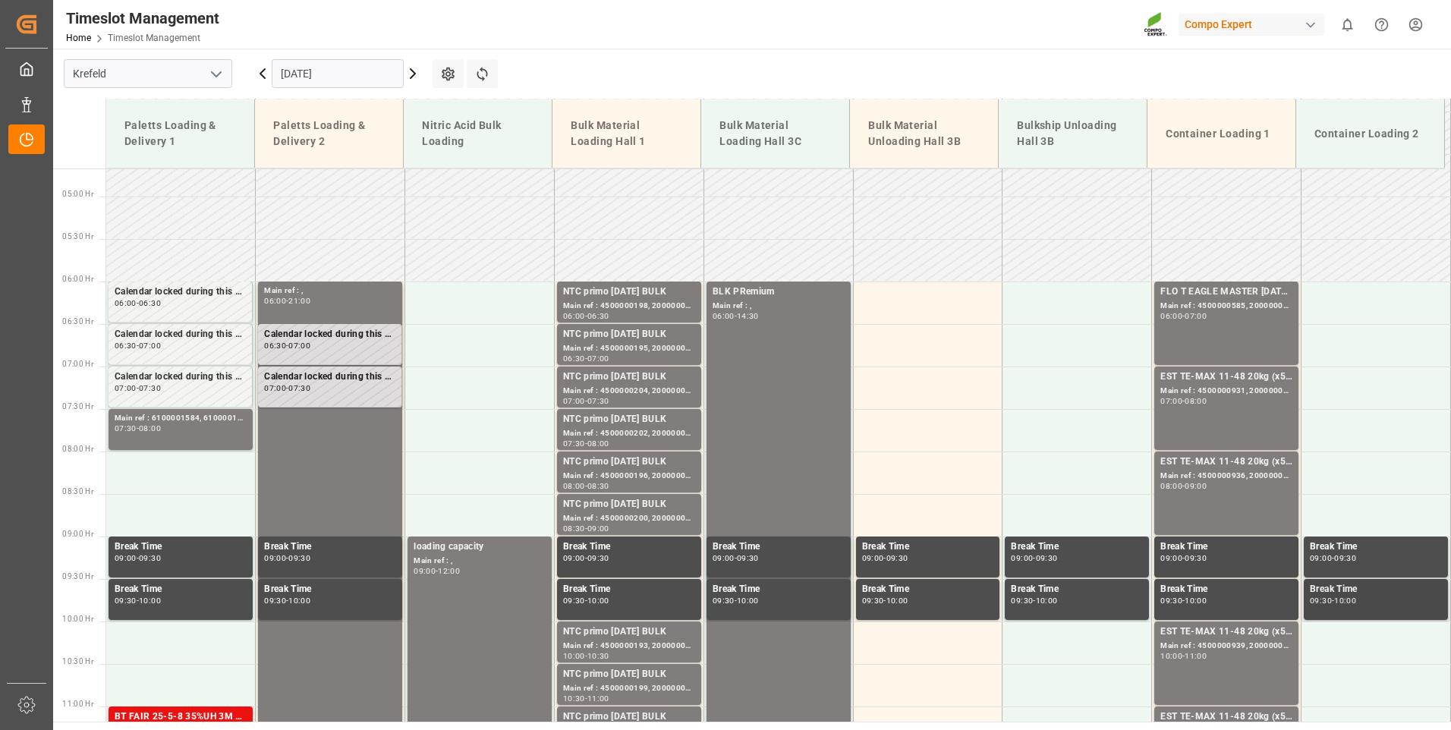
scroll to position [700, 0]
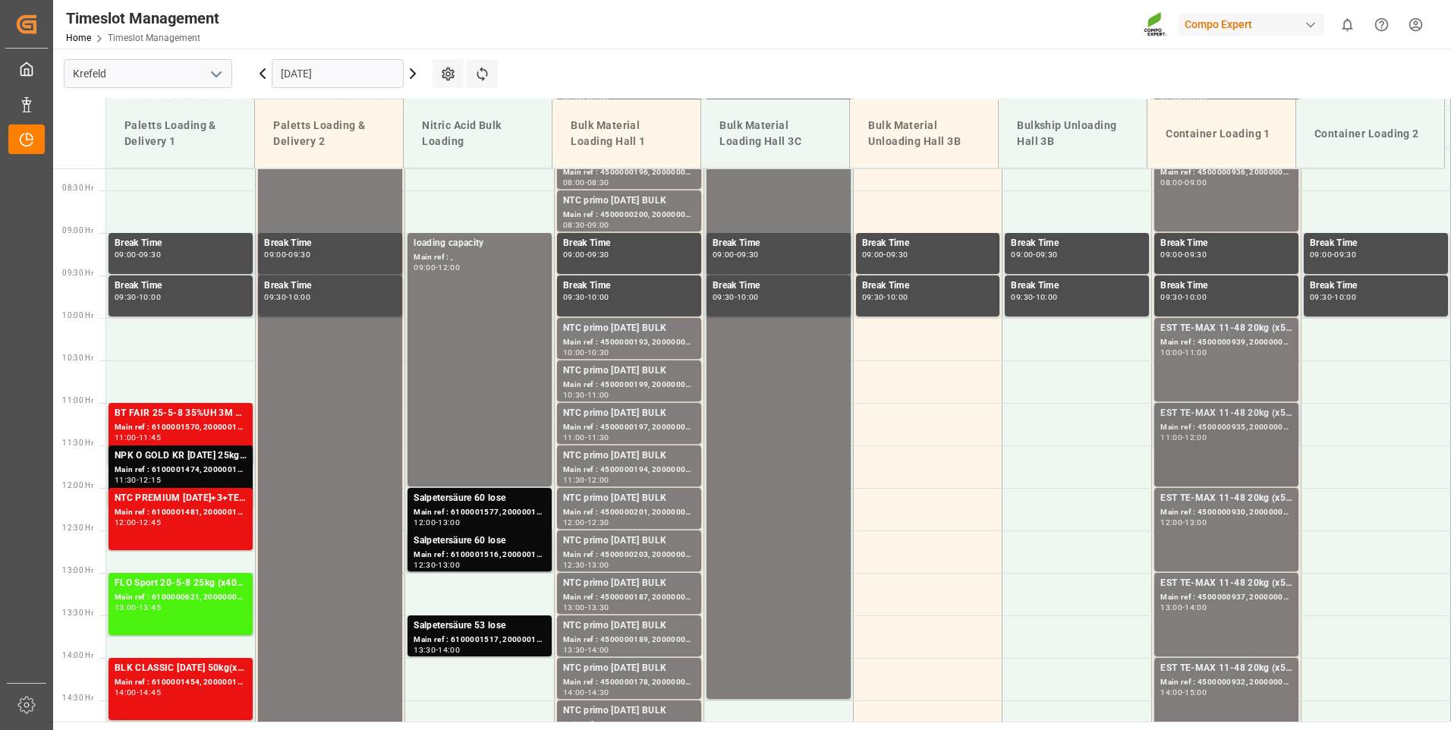
click at [1200, 447] on div "EST TE-MAX 11-48 20kg (x56) WW Main ref : 4500000935, 2000000976 11:00 - 12:00" at bounding box center [1226, 444] width 132 height 77
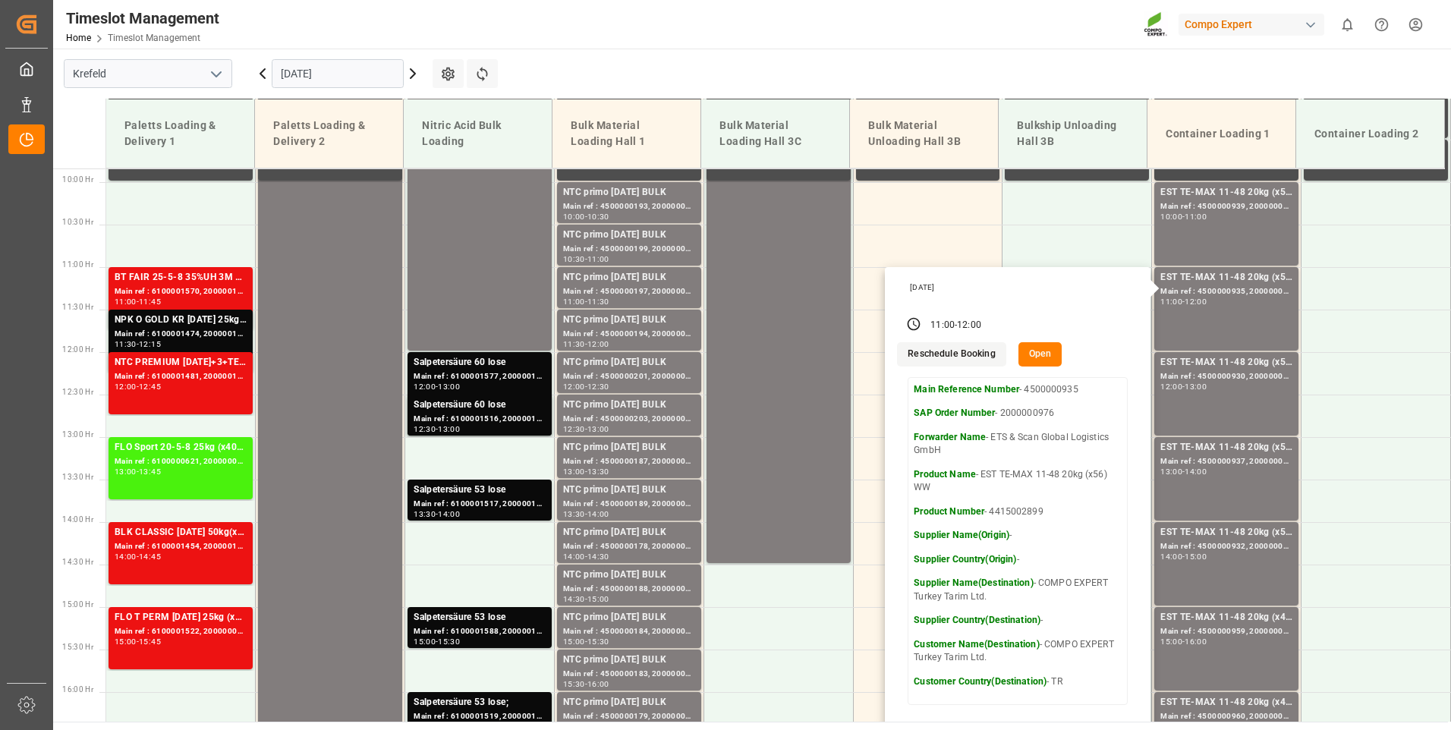
scroll to position [852, 0]
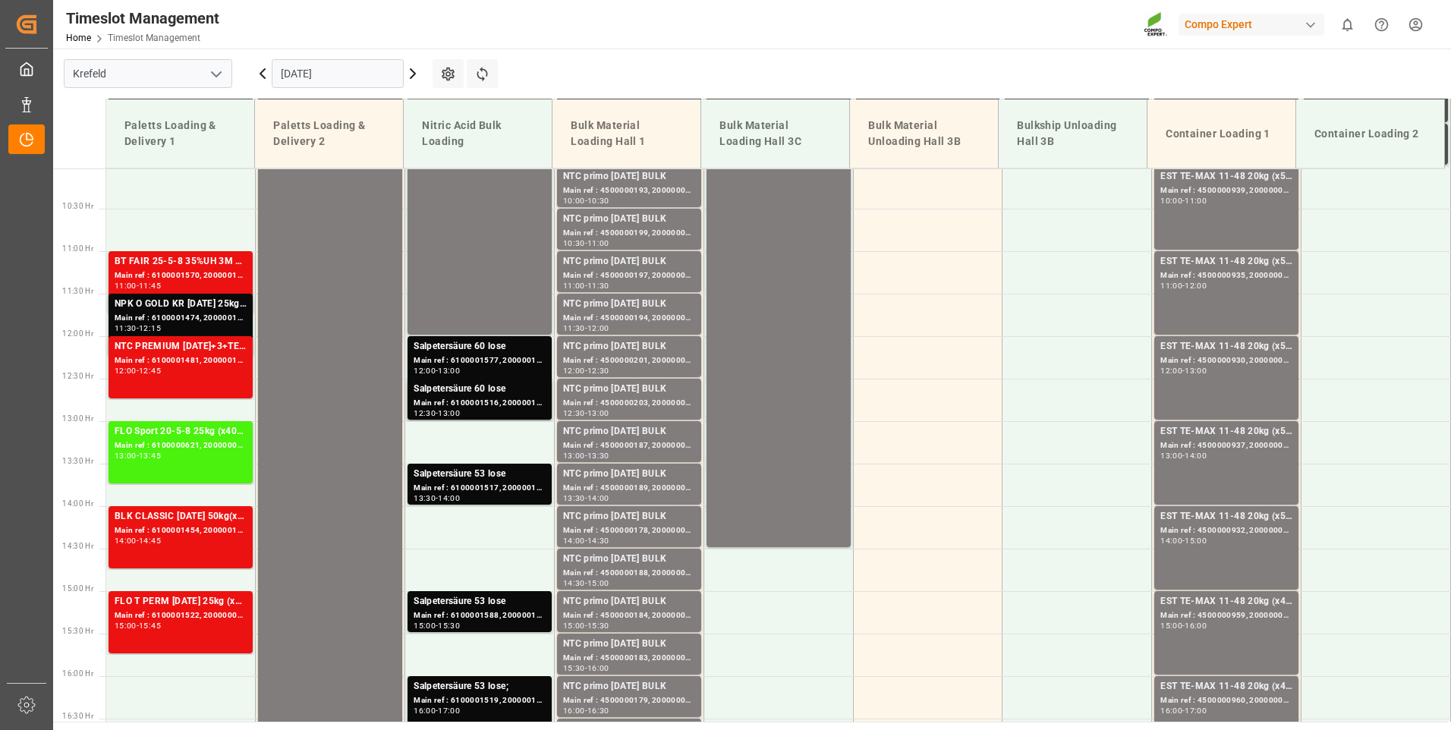
click at [1211, 388] on div "EST TE-MAX 11-48 20kg (x56) WW Main ref : 4500000930, 2000000976 12:00 - 13:00" at bounding box center [1226, 377] width 132 height 77
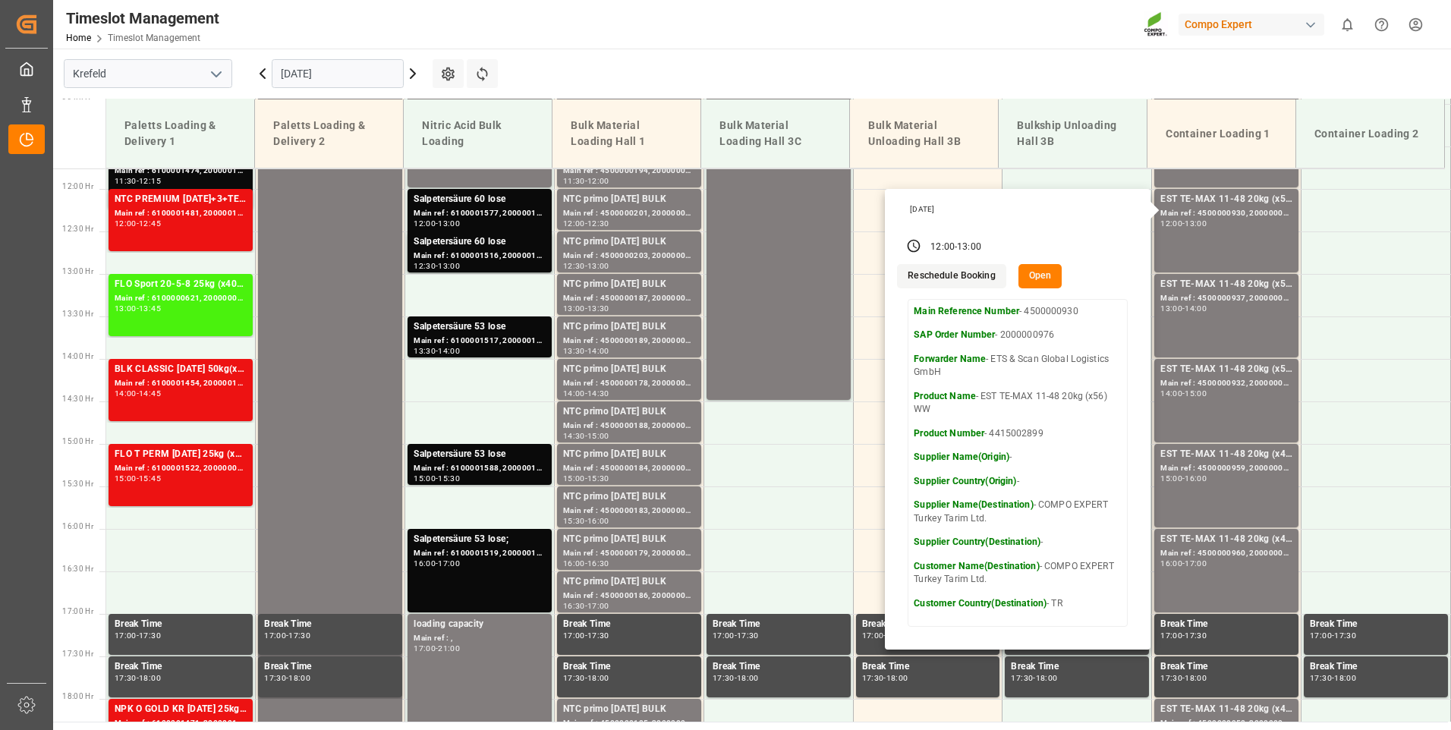
scroll to position [1004, 0]
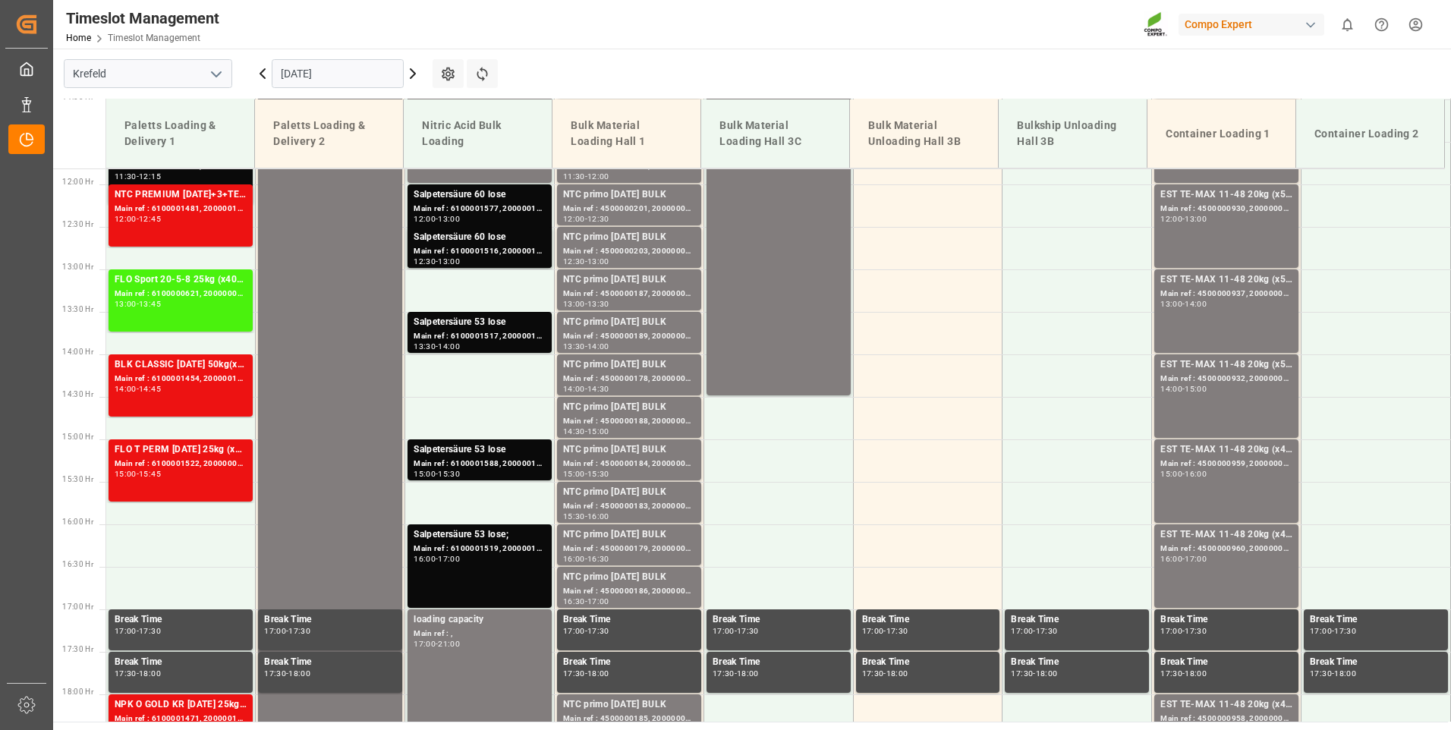
click at [1211, 388] on div "14:00 - 15:00" at bounding box center [1226, 389] width 132 height 8
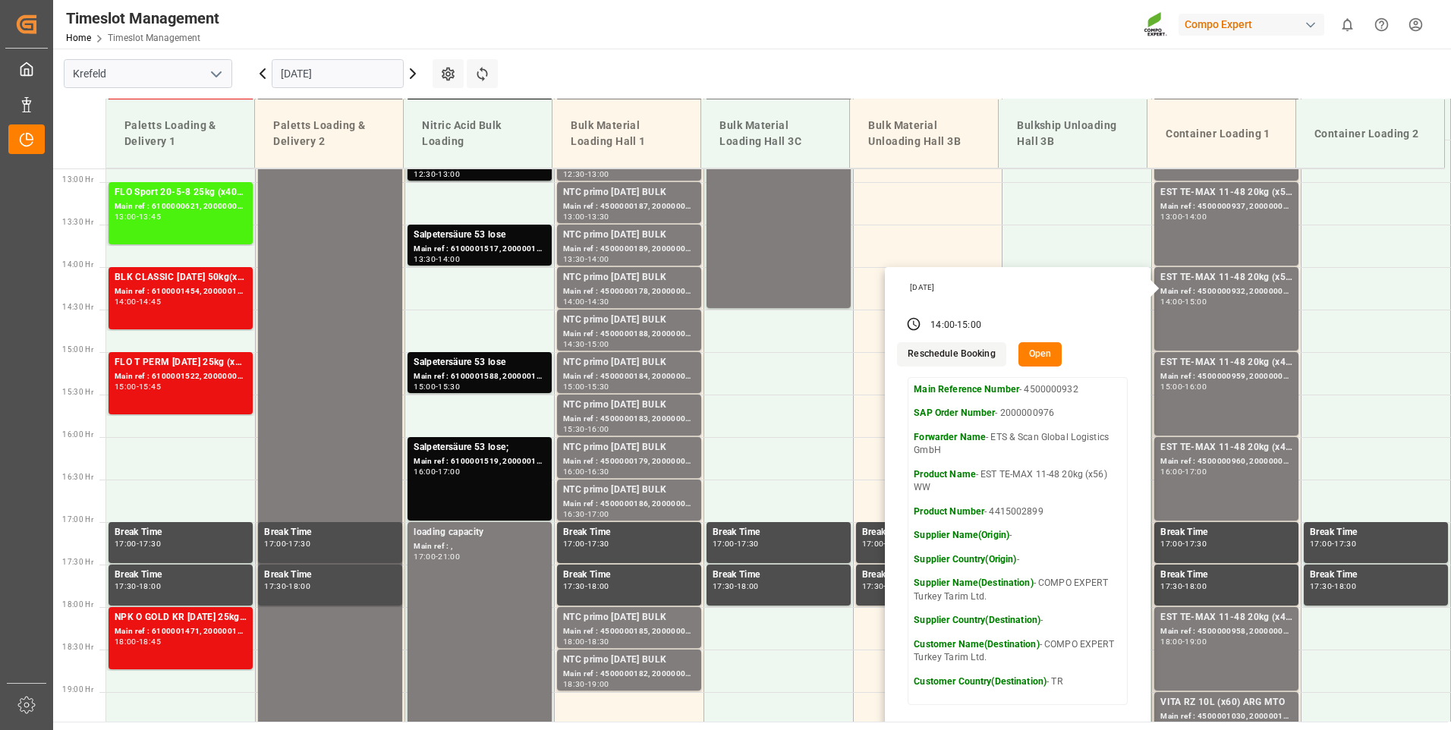
scroll to position [1155, 0]
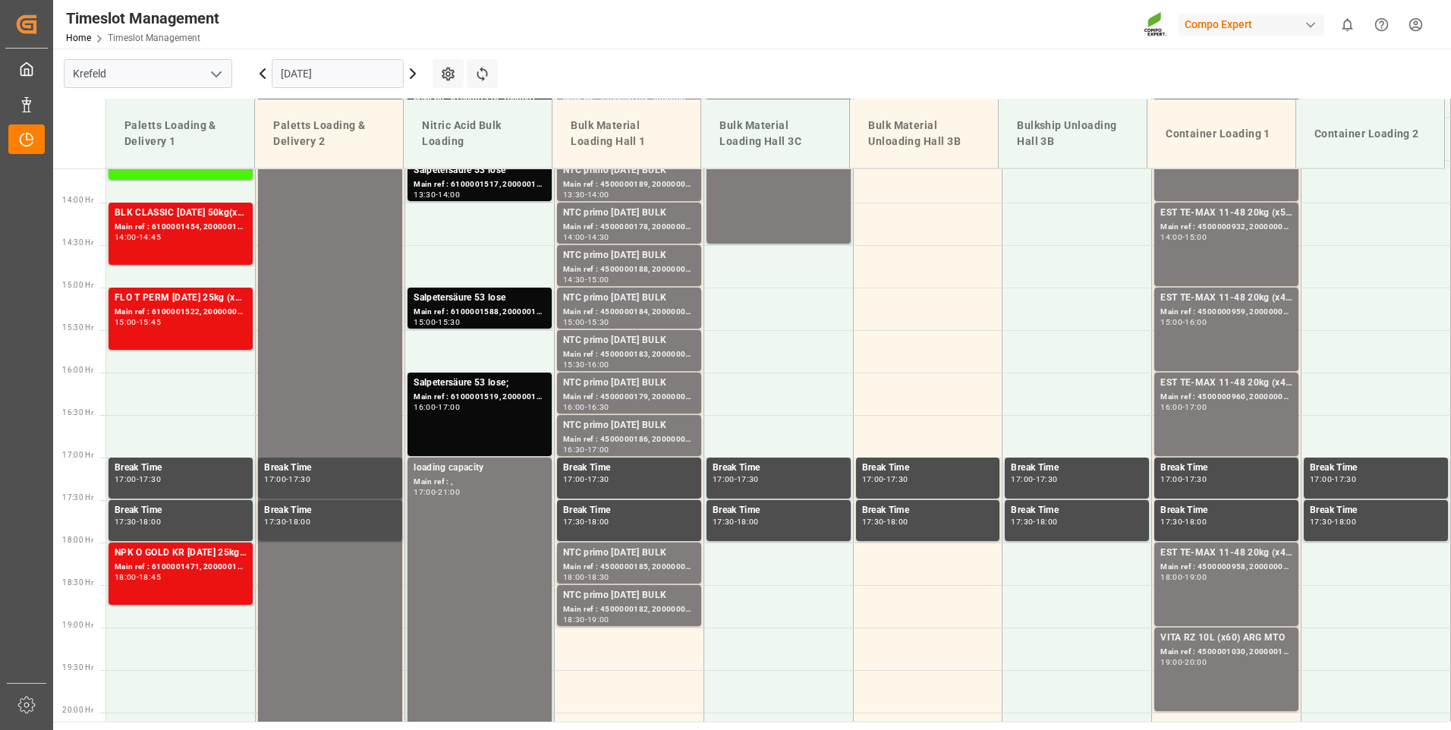
click at [1202, 344] on div "EST TE-MAX 11-48 20kg (x45) ES, PT MTO Main ref : 4500000959, 2000000379 15:00 …" at bounding box center [1226, 329] width 132 height 77
click at [1203, 422] on div "EST TE-MAX 11-48 20kg (x45) ES, PT MTO Main ref : 4500000960, 2000000379 16:00 …" at bounding box center [1226, 414] width 132 height 77
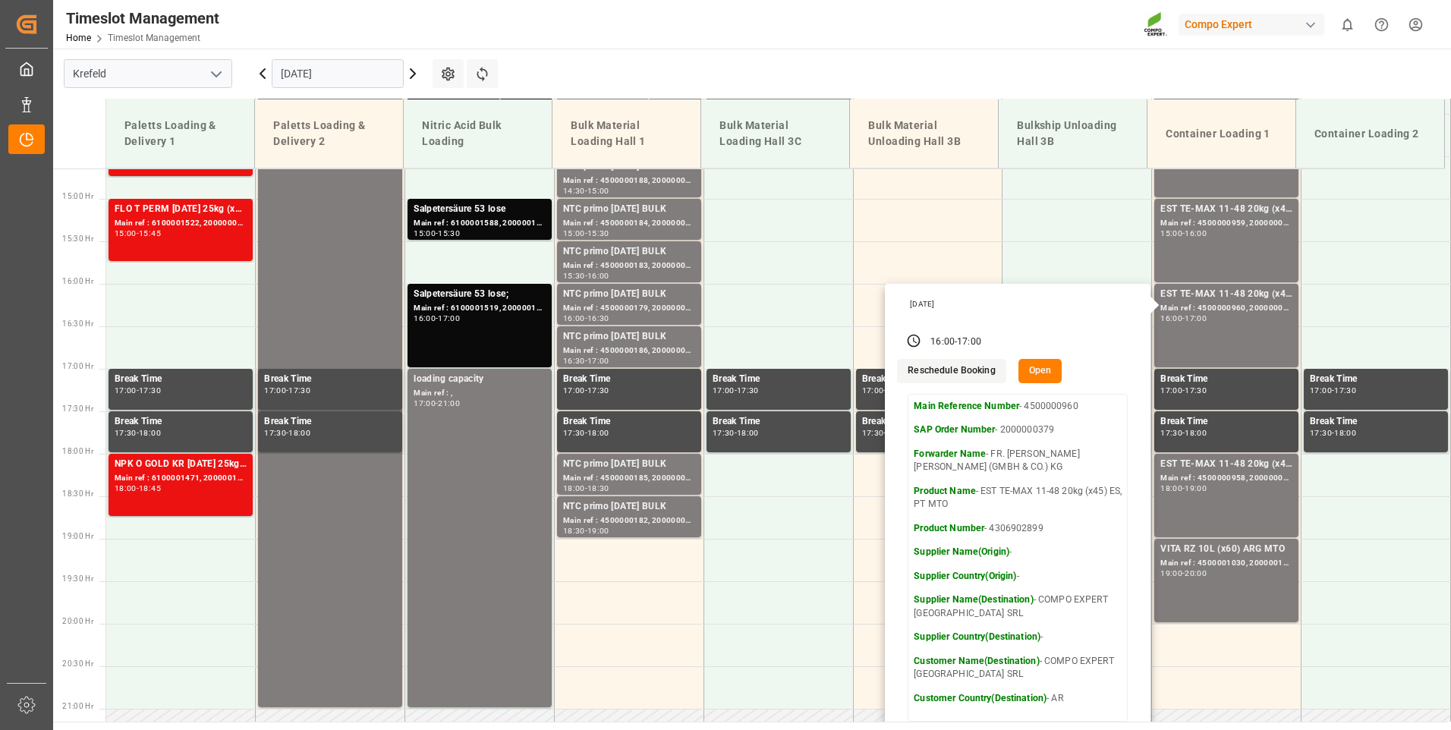
scroll to position [1307, 0]
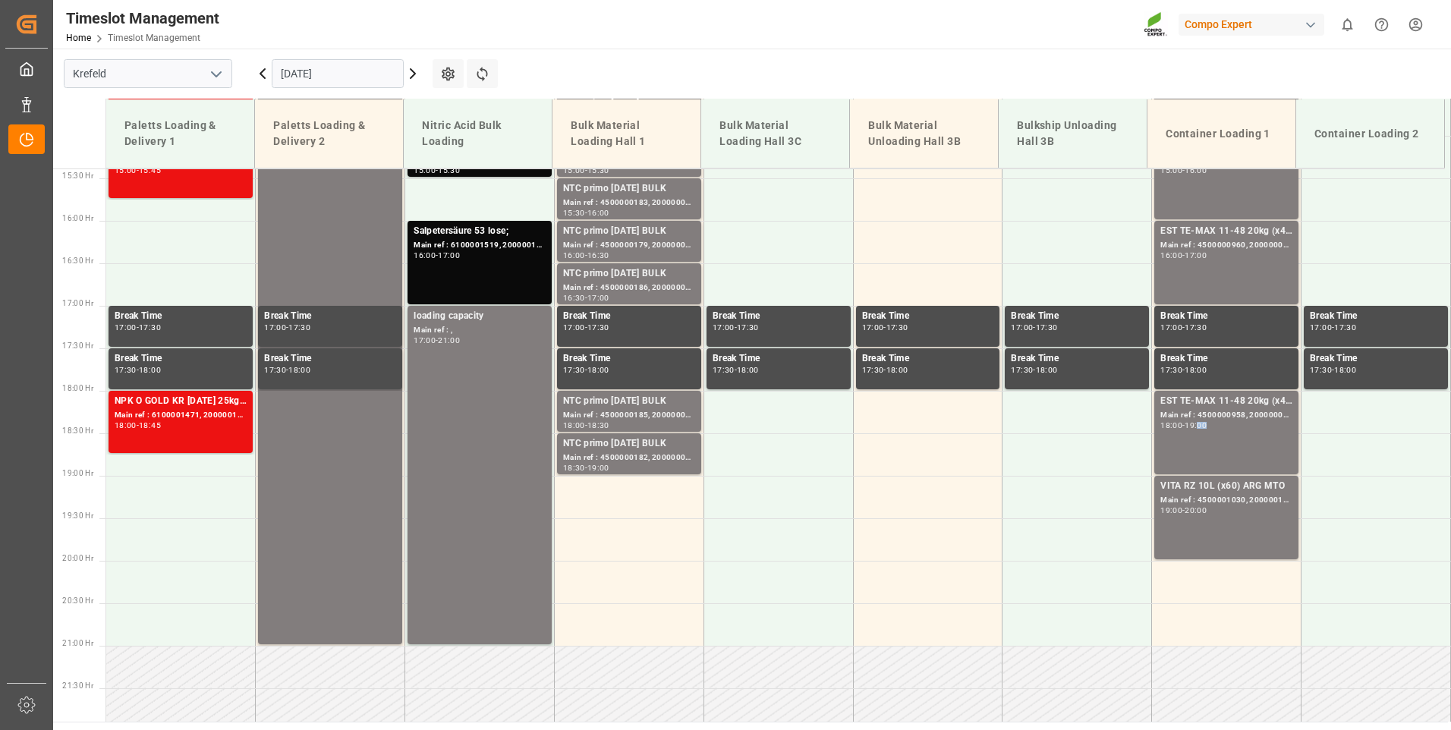
click at [1203, 422] on div "19:00" at bounding box center [1195, 425] width 22 height 7
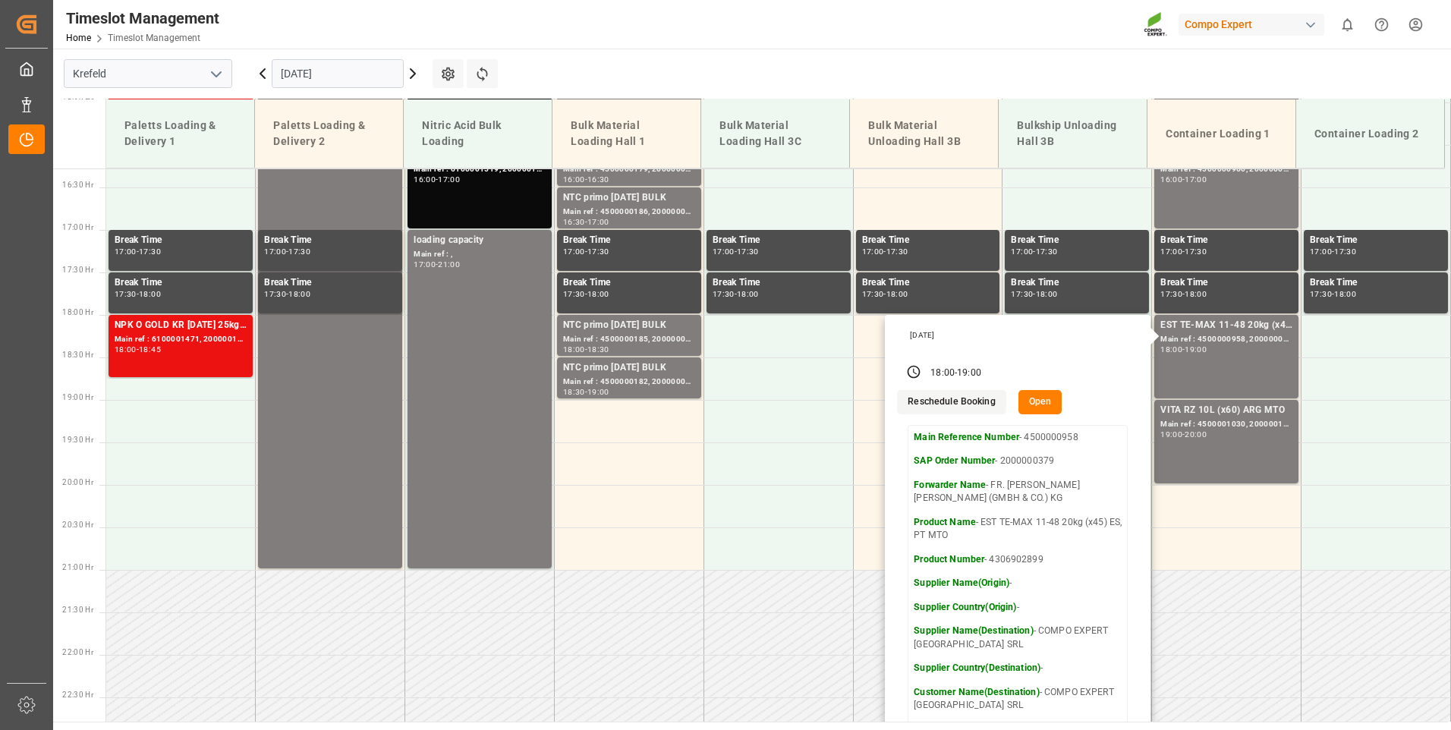
scroll to position [1459, 0]
